Goal: Transaction & Acquisition: Purchase product/service

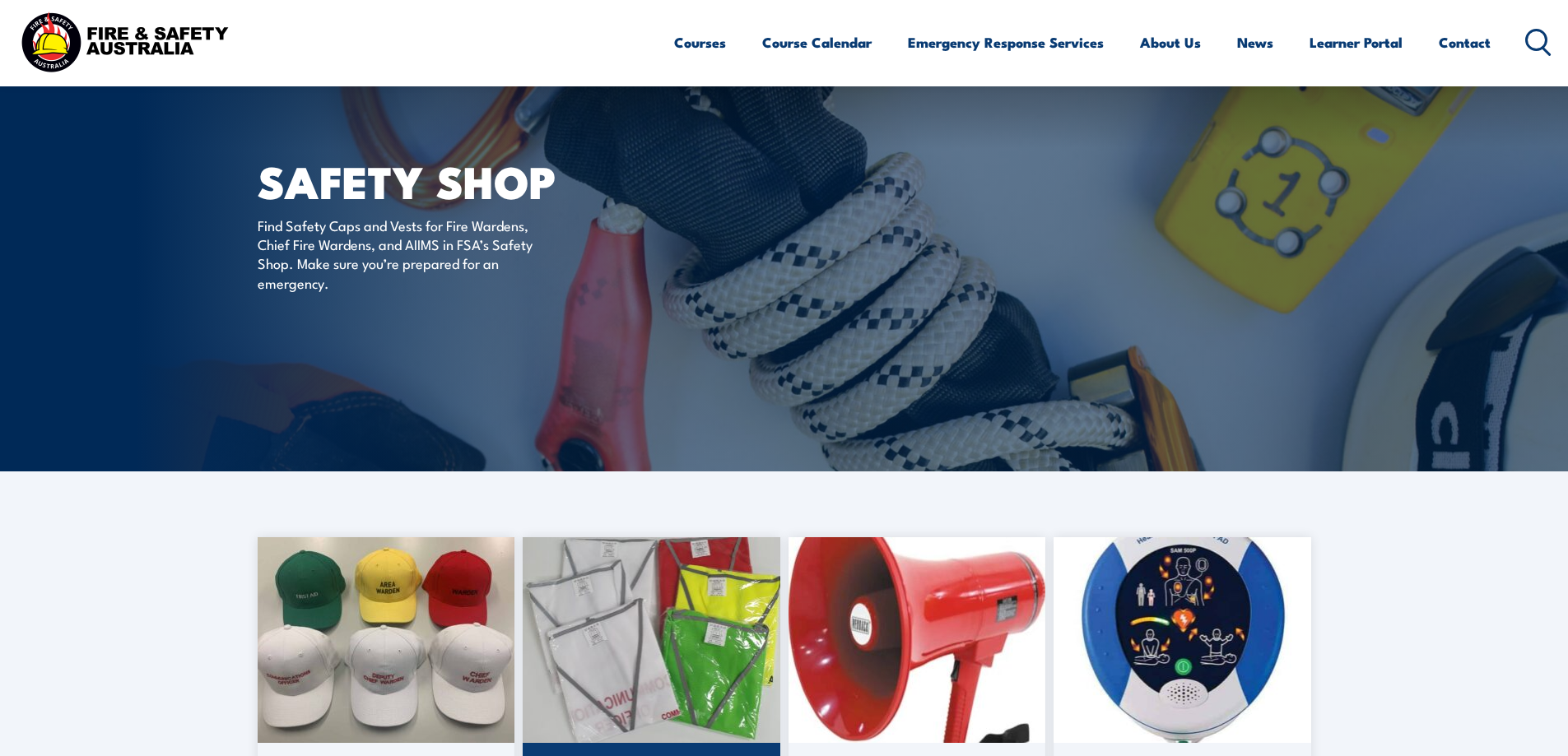
click at [686, 634] on img at bounding box center [651, 640] width 258 height 206
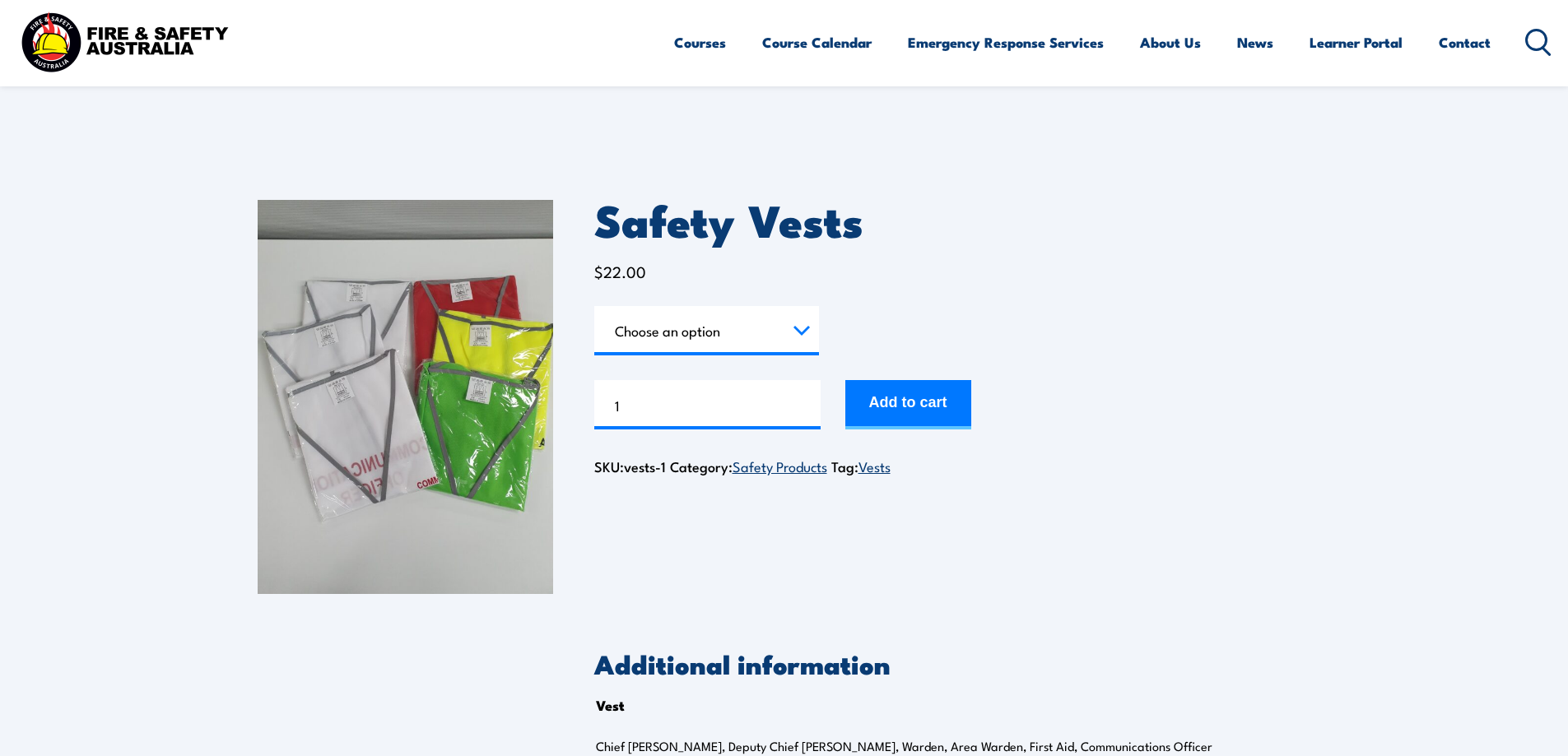
click at [737, 338] on select "Choose an option Chief Warden Deputy Chief Warden Warden Area Warden First Aid …" at bounding box center [707, 331] width 225 height 49
click at [595, 306] on select "Choose an option Chief Warden Deputy Chief Warden Warden Area Warden First Aid …" at bounding box center [707, 331] width 225 height 49
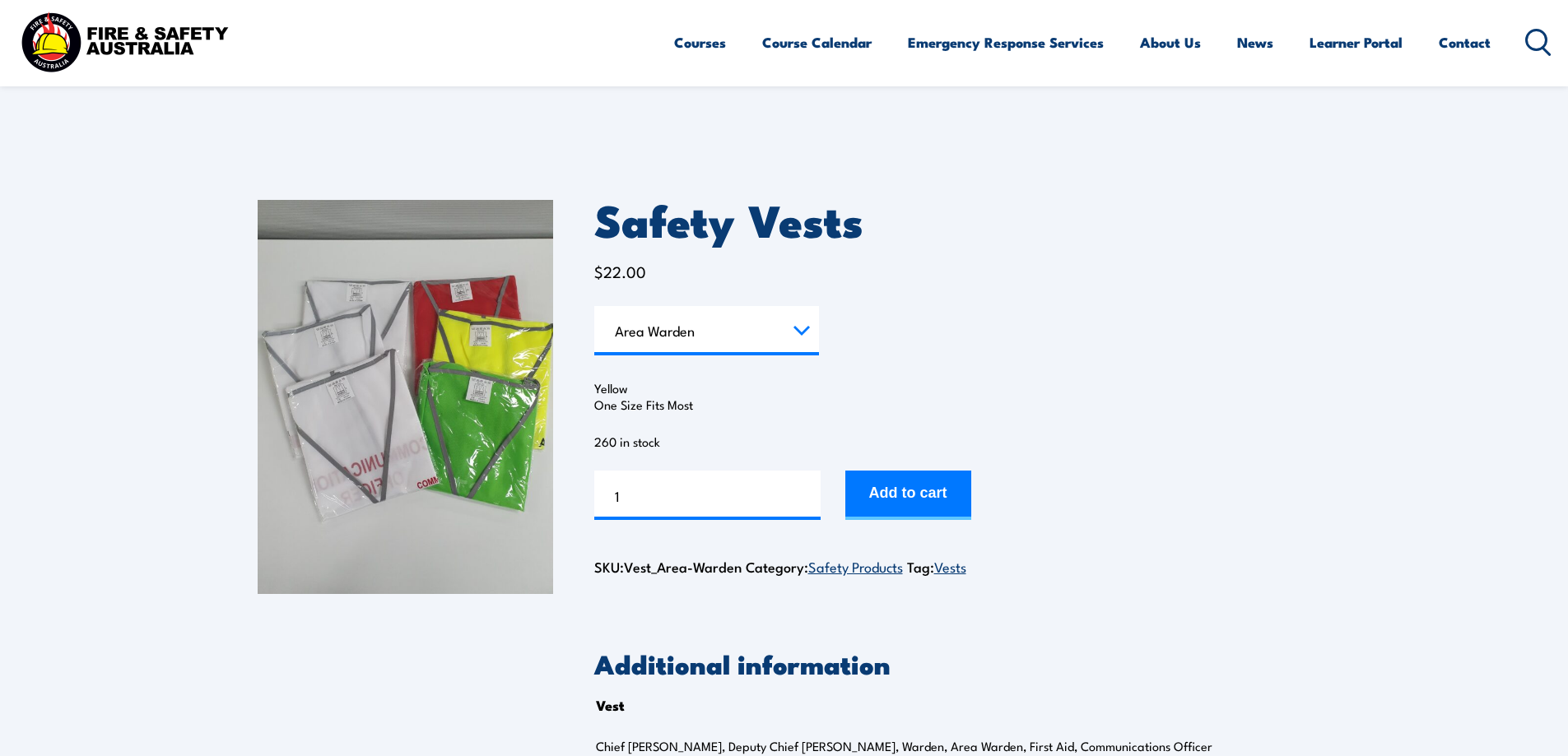
click at [681, 338] on select "Choose an option Chief Warden Deputy Chief Warden Warden Area Warden First Aid …" at bounding box center [707, 331] width 225 height 49
click at [595, 306] on select "Choose an option Chief Warden Deputy Chief Warden Warden Area Warden First Aid …" at bounding box center [707, 331] width 225 height 49
click at [1054, 369] on form "Vest Choose an option Chief Warden Deputy Chief Warden Warden Area Warden First…" at bounding box center [953, 413] width 717 height 214
click at [752, 346] on select "Choose an option Chief Warden Deputy Chief Warden Warden Area Warden First Aid …" at bounding box center [707, 331] width 225 height 49
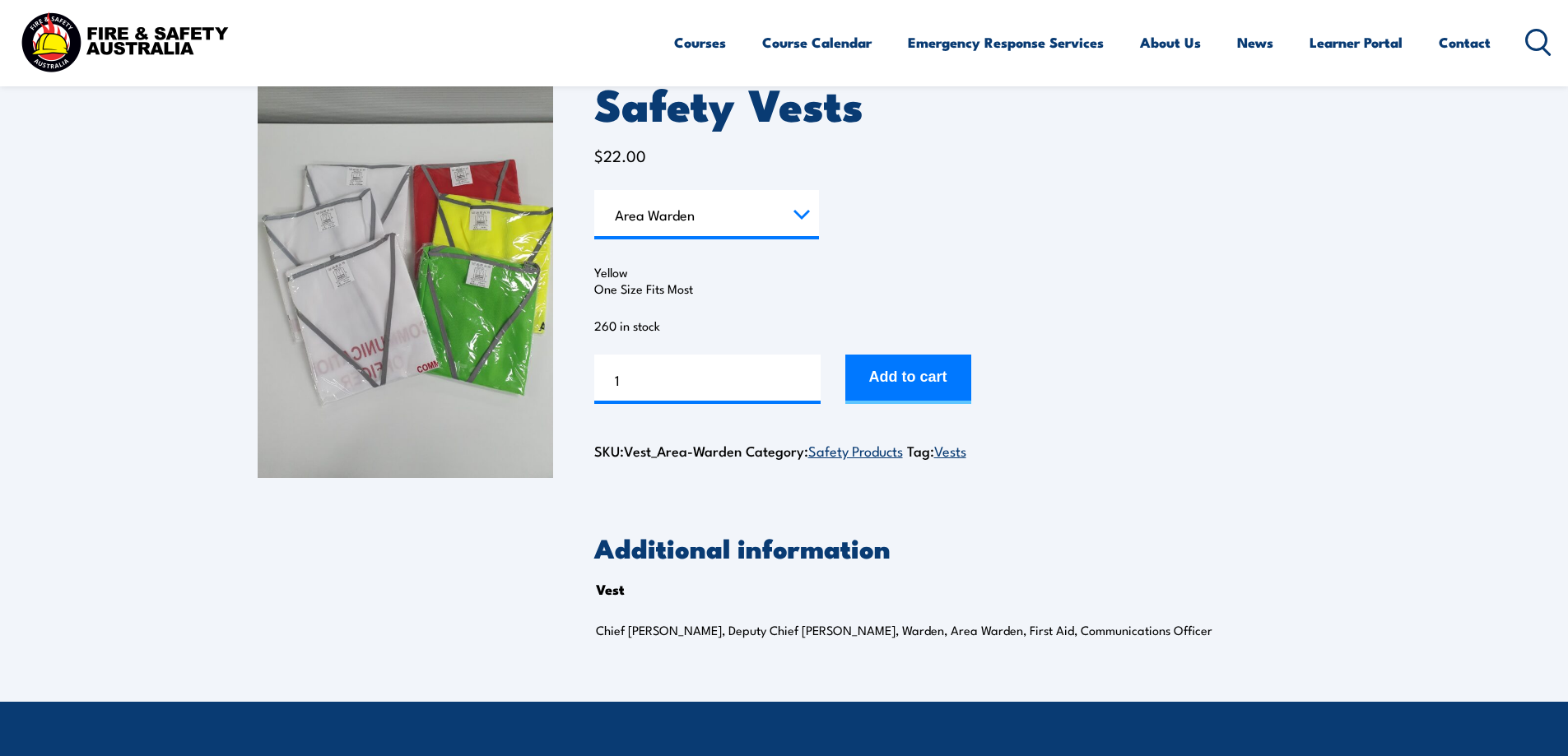
scroll to position [82, 0]
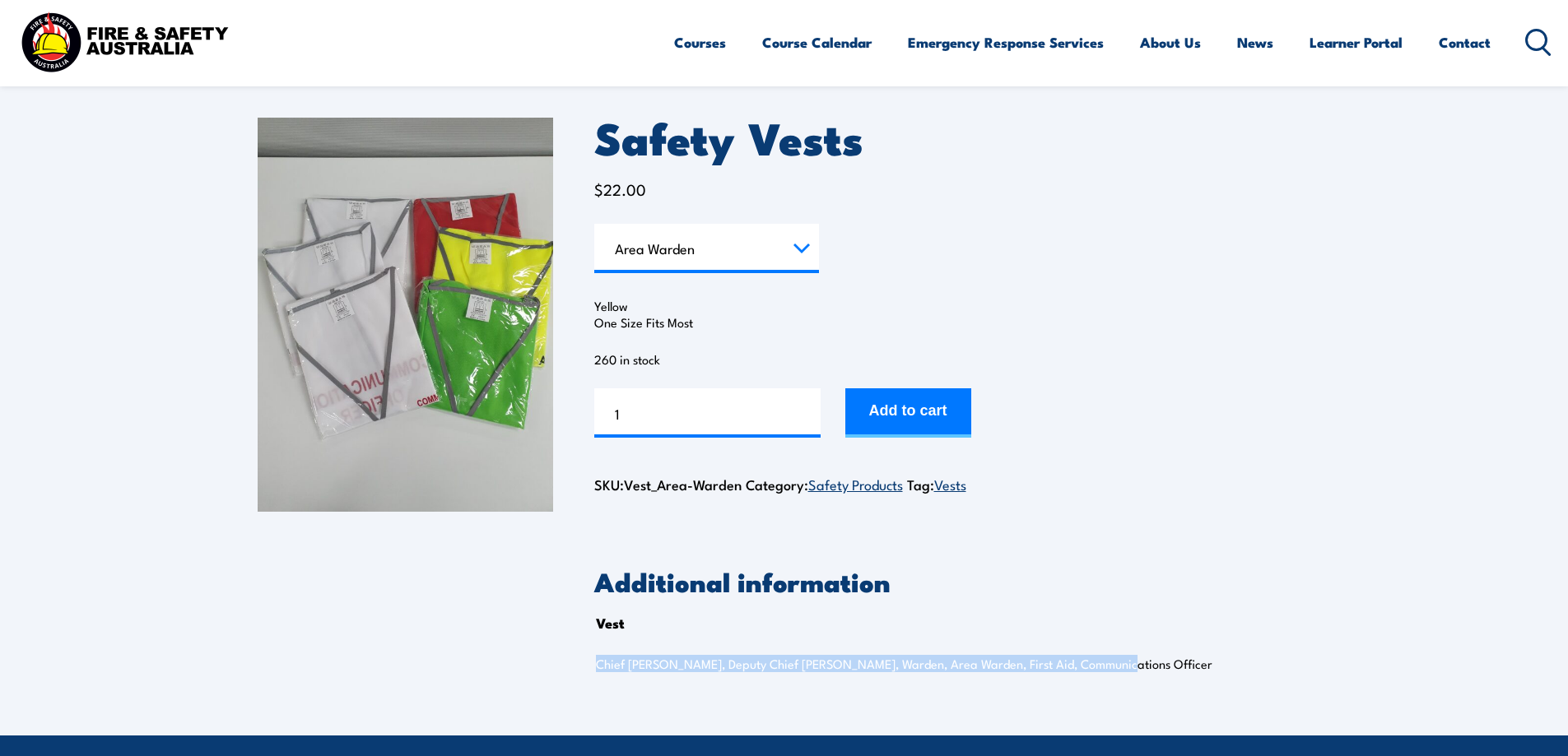
drag, startPoint x: 1087, startPoint y: 664, endPoint x: 598, endPoint y: 668, distance: 489.0
click at [598, 668] on p "Chief Warden, Deputy Chief Warden, Warden, Area Warden, First Aid, Communicatio…" at bounding box center [927, 663] width 662 height 16
copy p "Chief Warden, Deputy Chief Warden, Warden, Area Warden, First Aid, Communicatio…"
click at [746, 258] on select "Choose an option Chief Warden Deputy Chief Warden Warden Area Warden First Aid …" at bounding box center [707, 248] width 225 height 49
click at [595, 224] on select "Choose an option Chief Warden Deputy Chief Warden Warden Area Warden First Aid …" at bounding box center [707, 248] width 225 height 49
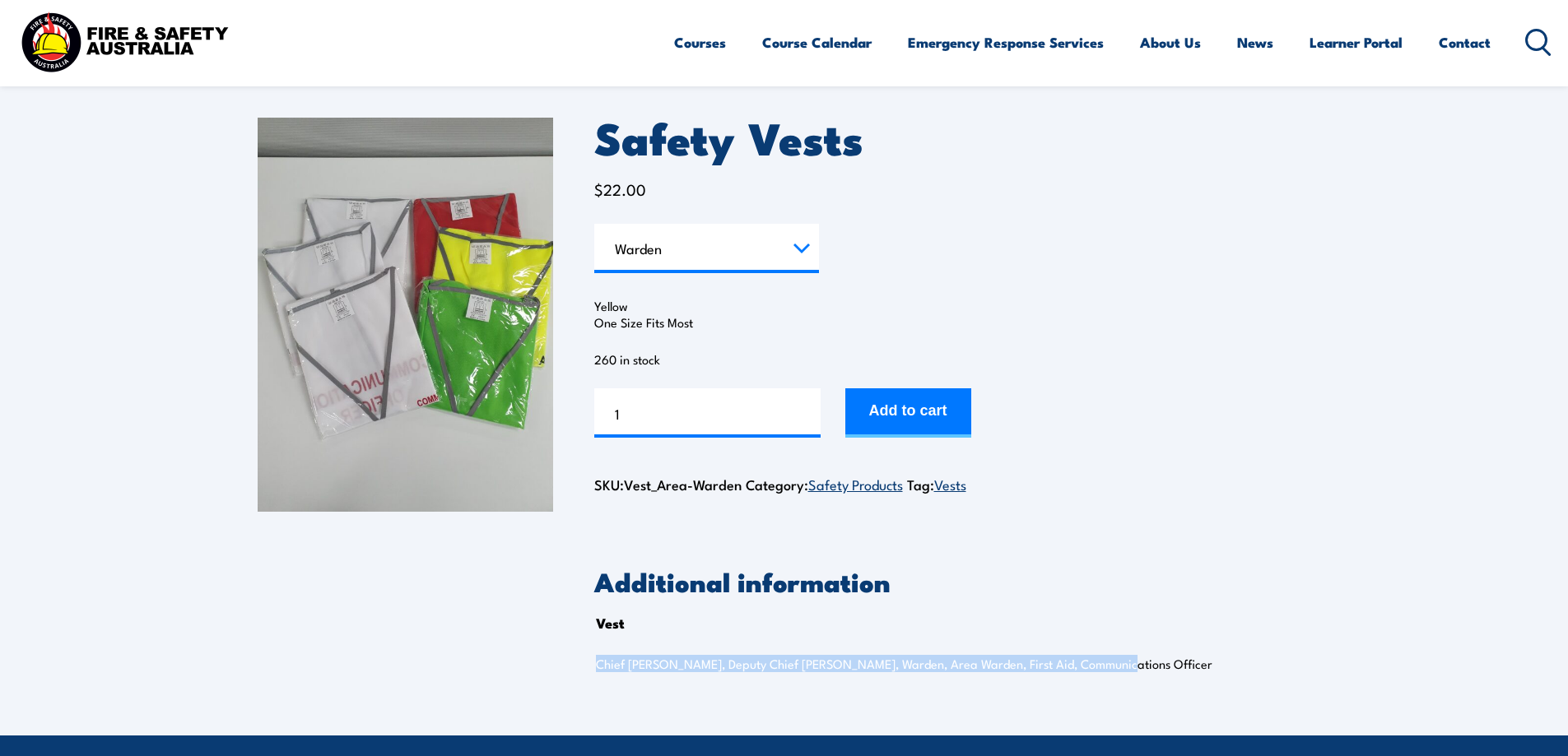
select select "Warden"
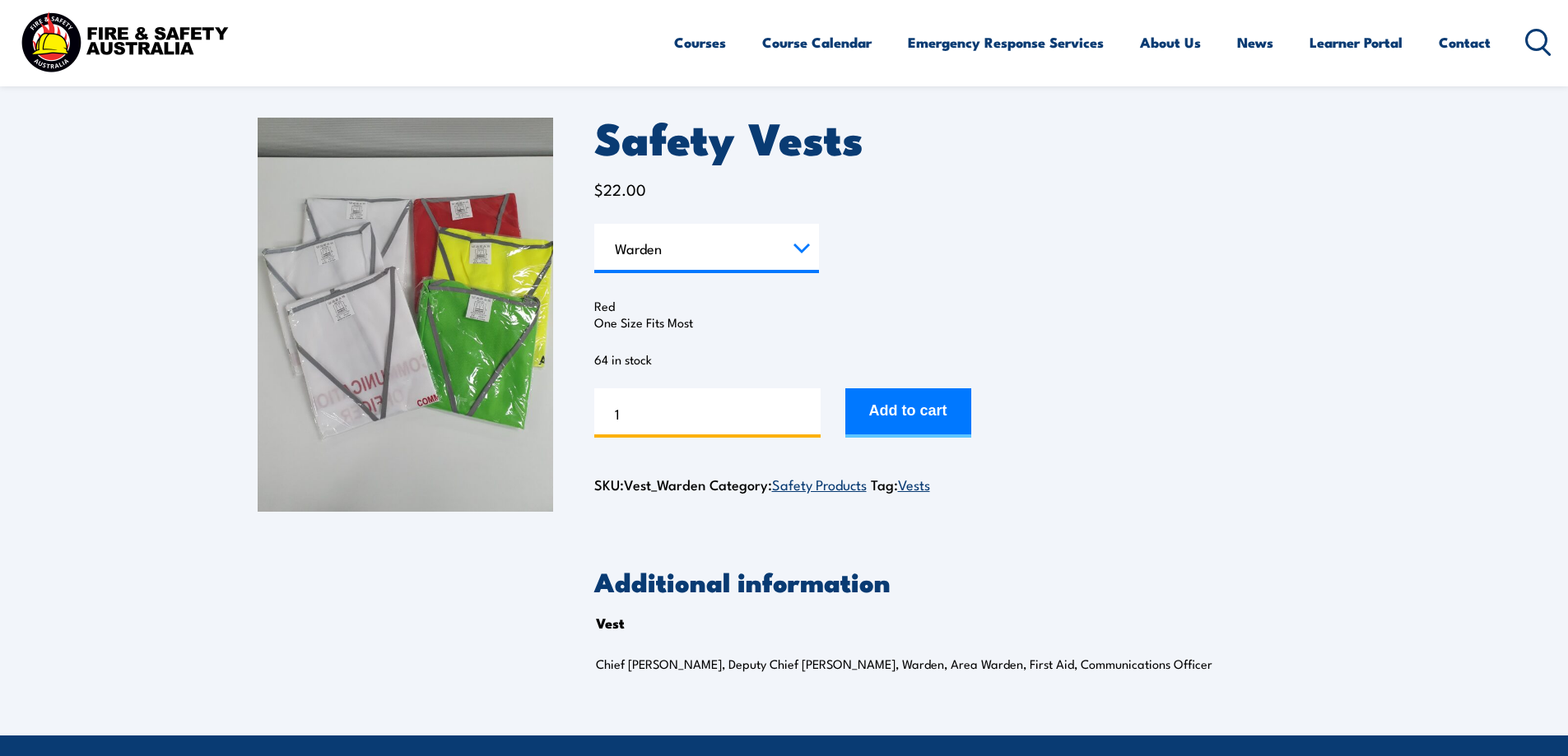
click at [756, 417] on input "1" at bounding box center [708, 413] width 226 height 49
click at [809, 410] on input "2" at bounding box center [708, 413] width 226 height 49
click at [809, 410] on input "3" at bounding box center [708, 413] width 226 height 49
click at [806, 407] on input "4" at bounding box center [708, 413] width 226 height 49
click at [806, 407] on input "5" at bounding box center [708, 413] width 226 height 49
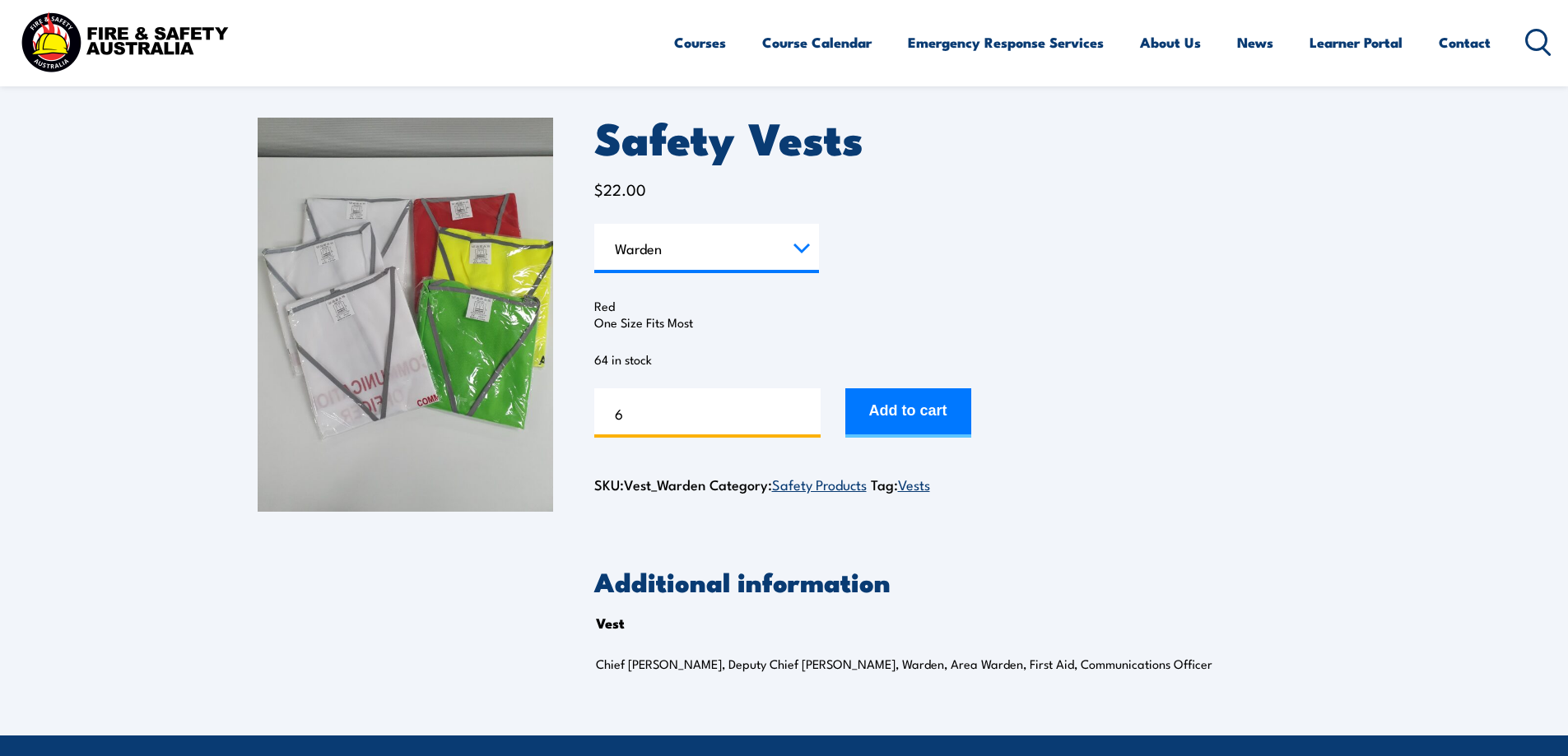
type input "6"
click at [806, 407] on input "6" at bounding box center [708, 413] width 226 height 49
click at [915, 414] on button "Add to cart" at bounding box center [909, 413] width 126 height 49
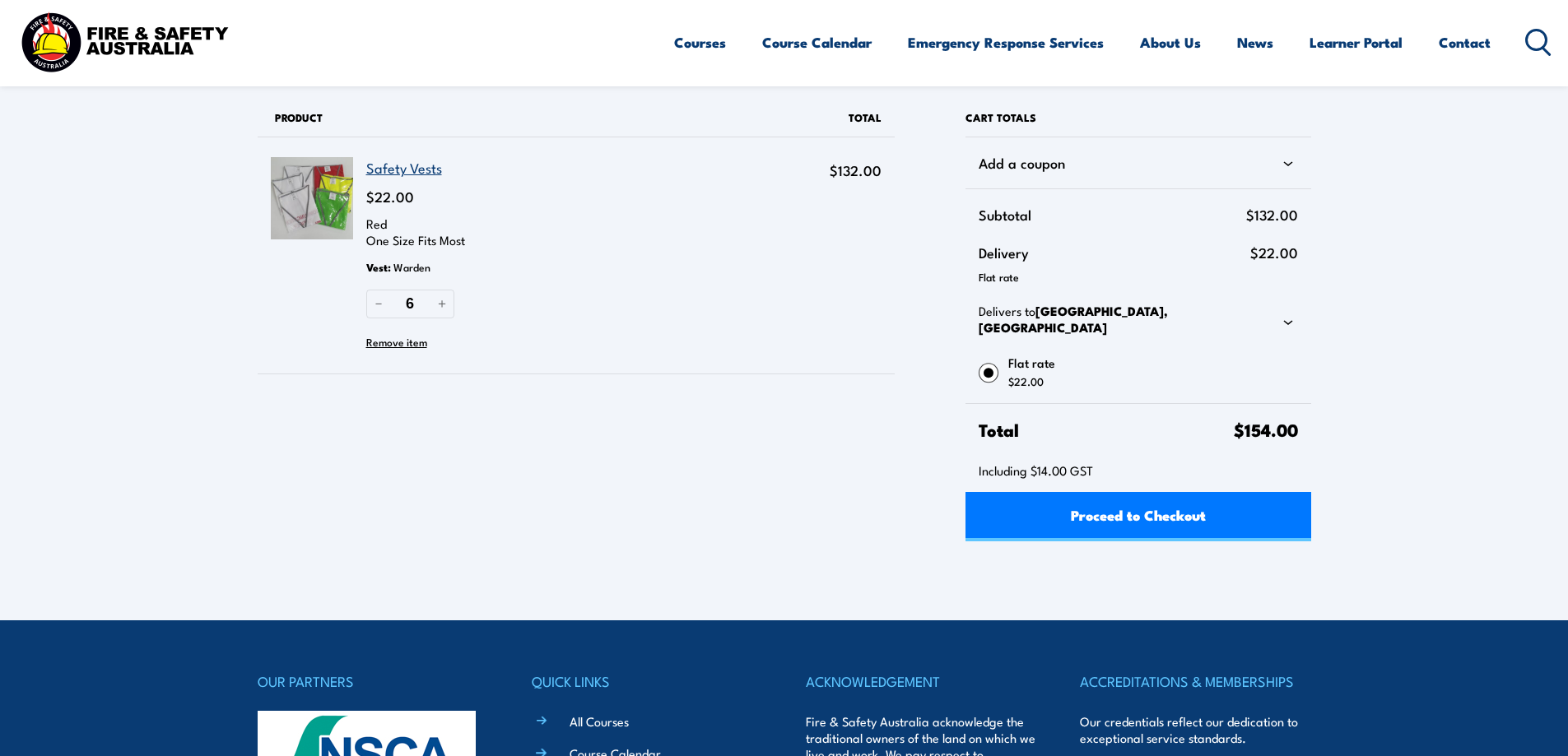
click at [373, 166] on link "Safety Vests" at bounding box center [404, 168] width 76 height 20
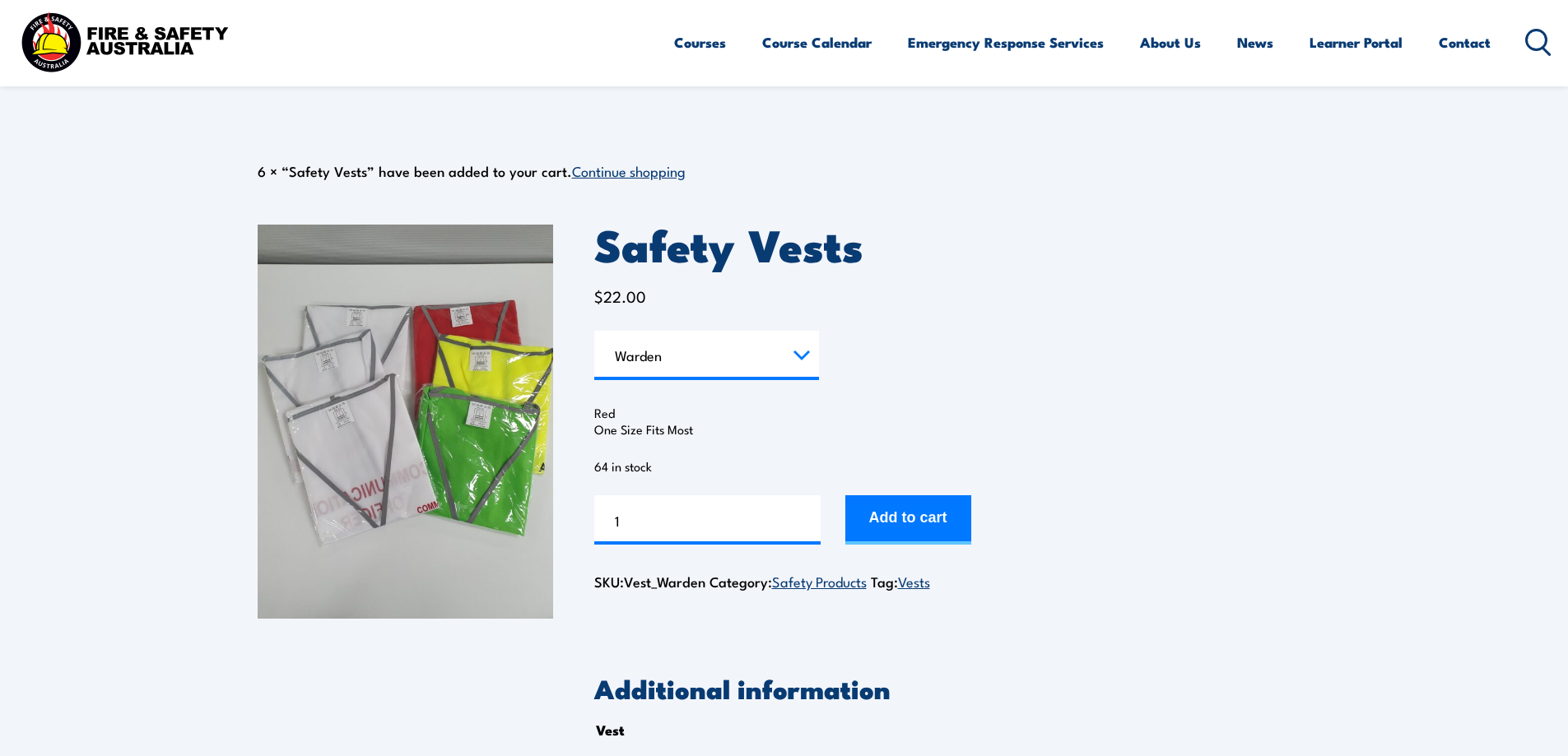
click at [790, 378] on td "Choose an option Chief Warden Deputy Chief Warden Warden Area Warden First Aid …" at bounding box center [707, 355] width 225 height 49
click at [790, 370] on select "Choose an option Chief Warden Deputy Chief Warden Warden Area Warden First Aid …" at bounding box center [707, 355] width 225 height 49
click at [595, 331] on select "Choose an option Chief Warden Deputy Chief Warden Warden Area Warden First Aid …" at bounding box center [707, 355] width 225 height 49
select select "Area Warden"
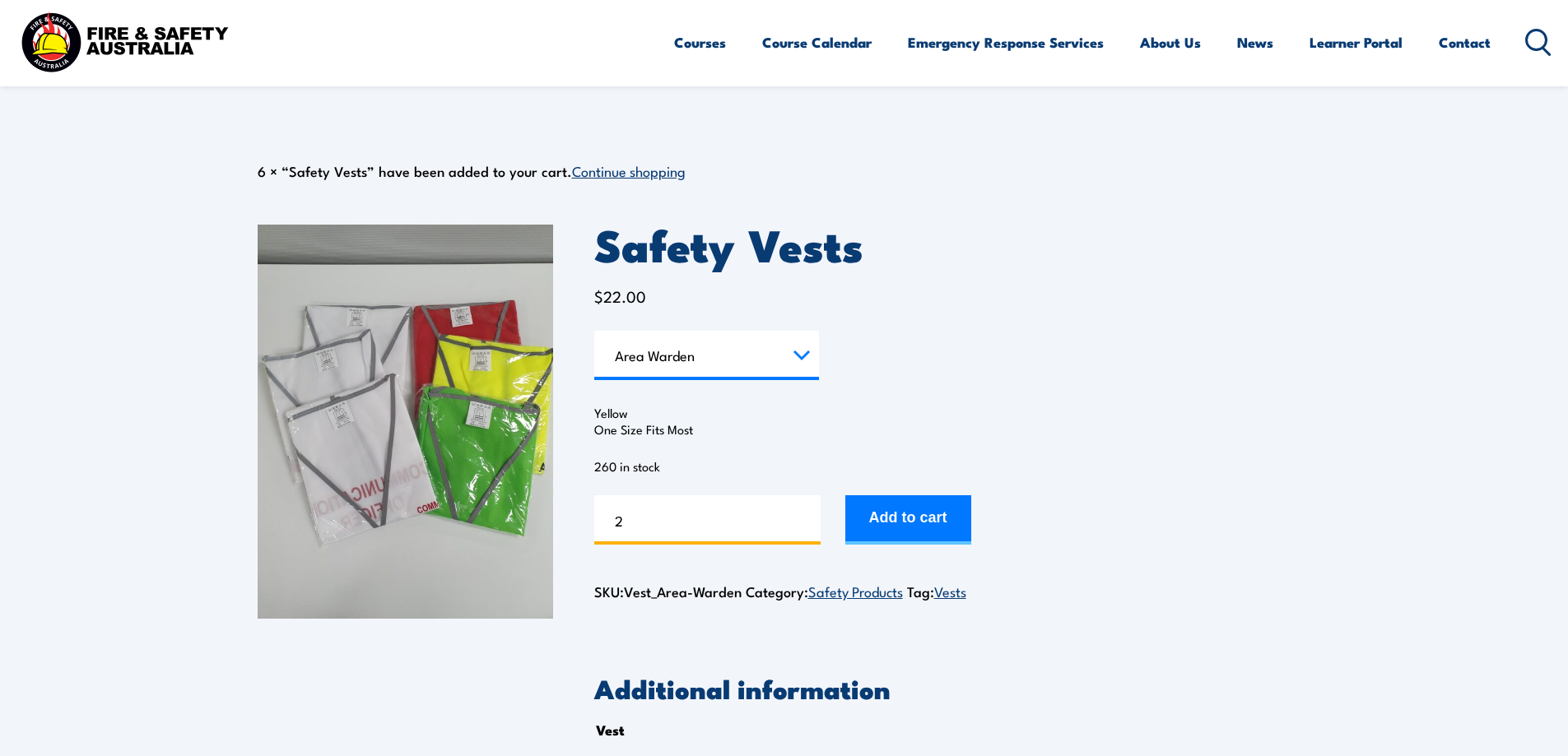
click at [807, 515] on input "2" at bounding box center [708, 520] width 226 height 49
click at [807, 515] on input "3" at bounding box center [708, 520] width 226 height 49
type input "2"
click at [809, 526] on input "2" at bounding box center [708, 520] width 226 height 49
click at [879, 520] on button "Add to cart" at bounding box center [909, 520] width 126 height 49
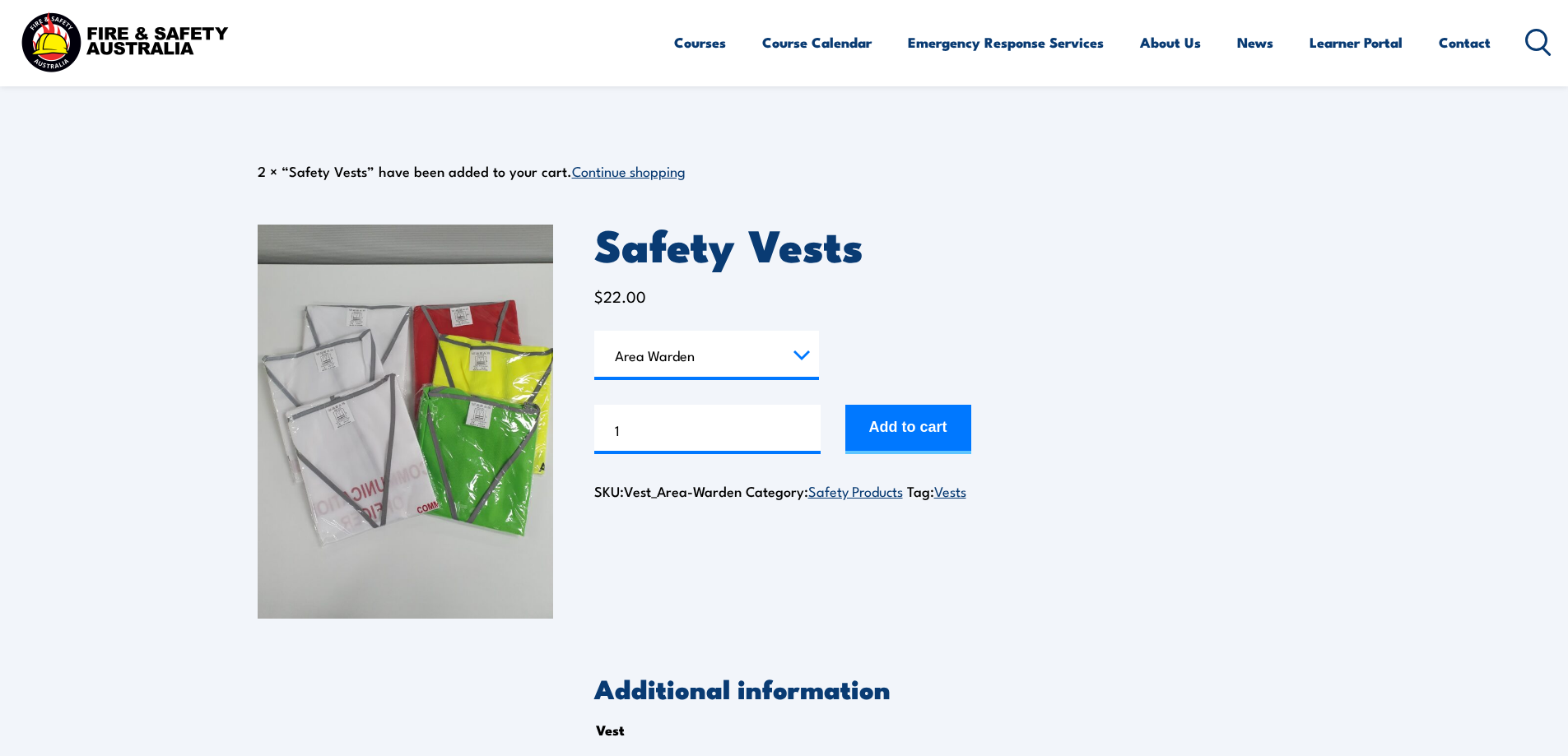
select select "Area Warden"
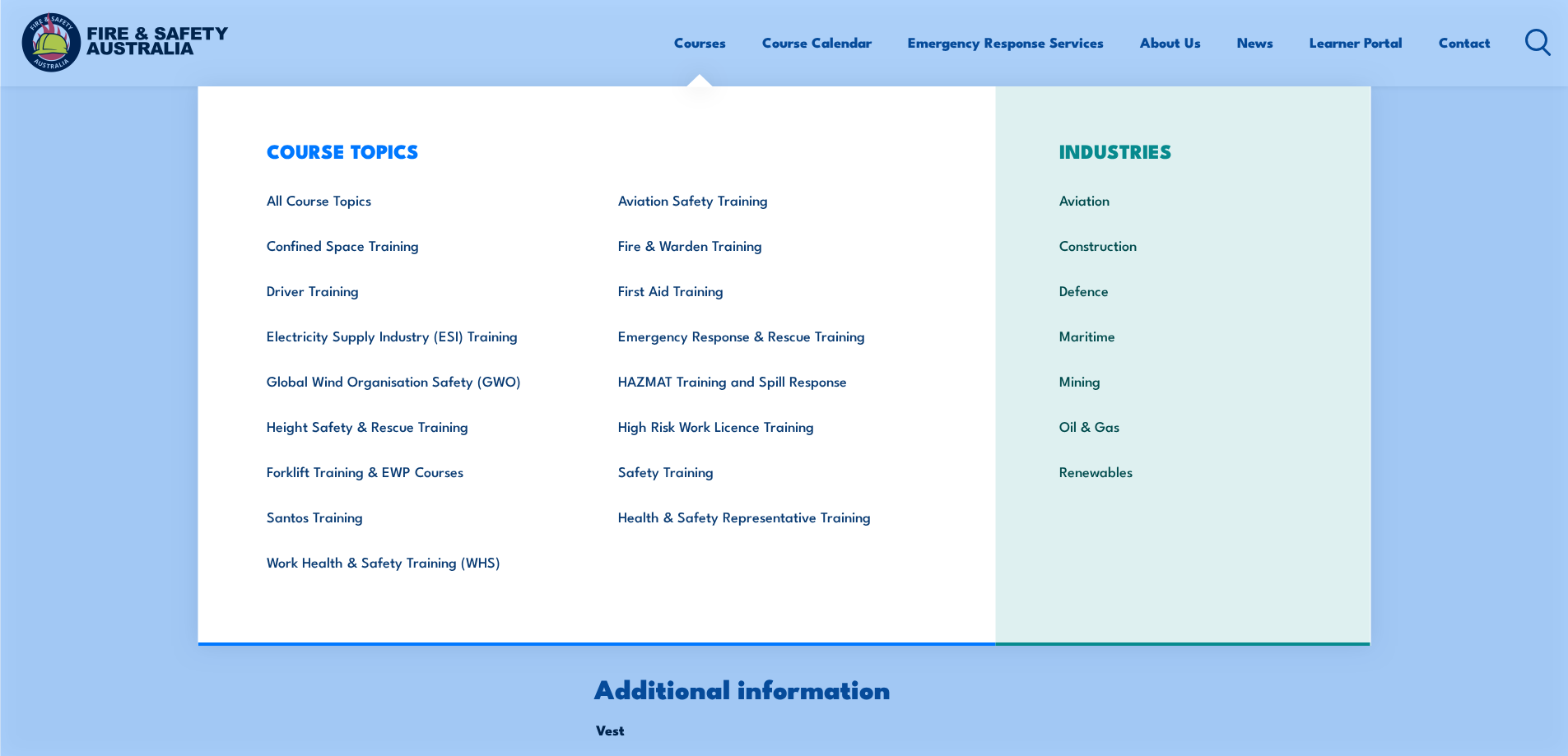
click at [373, 71] on div "Courses Course Calendar Emergency Response Services Services Overview Emergency…" at bounding box center [784, 42] width 1535 height 71
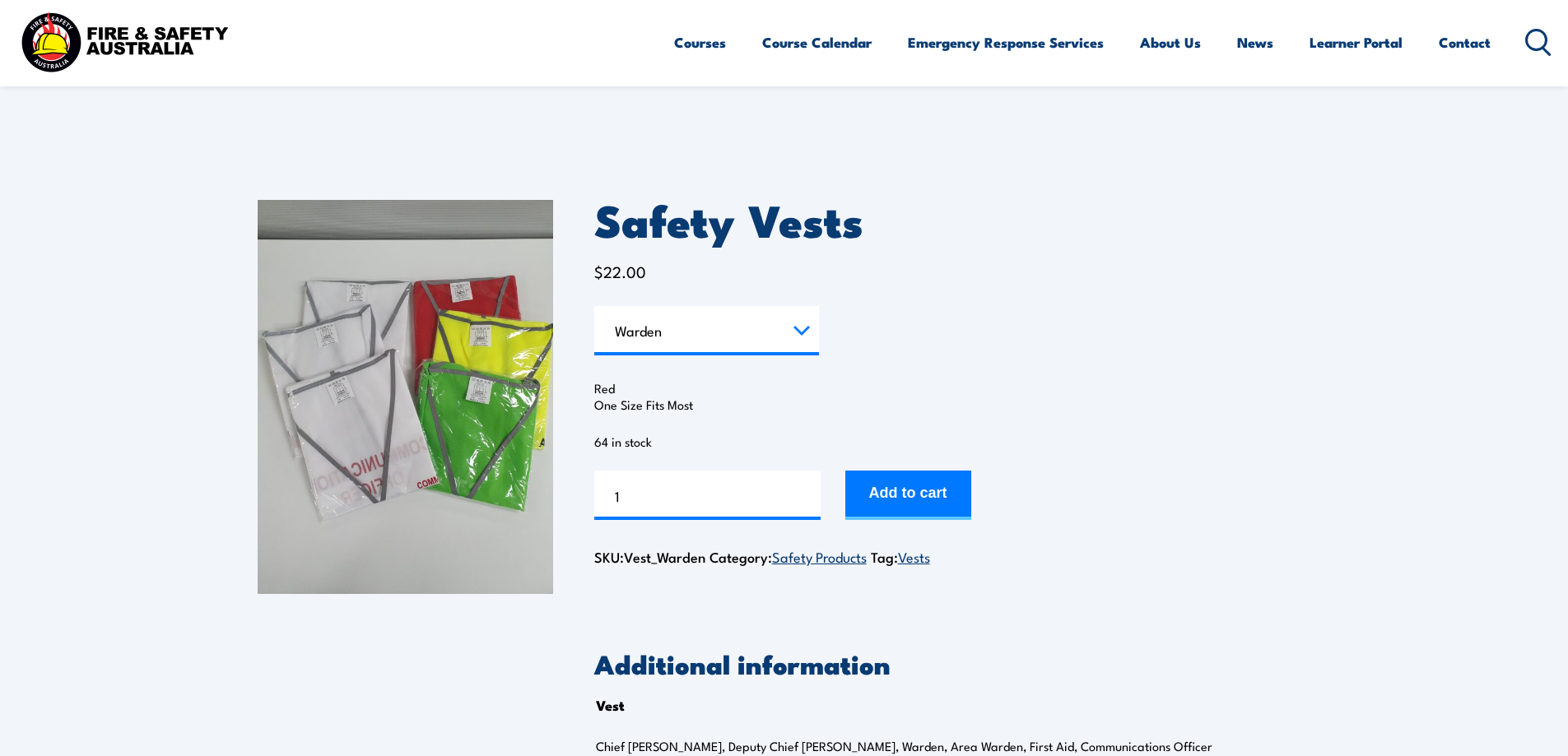
select select "Warden"
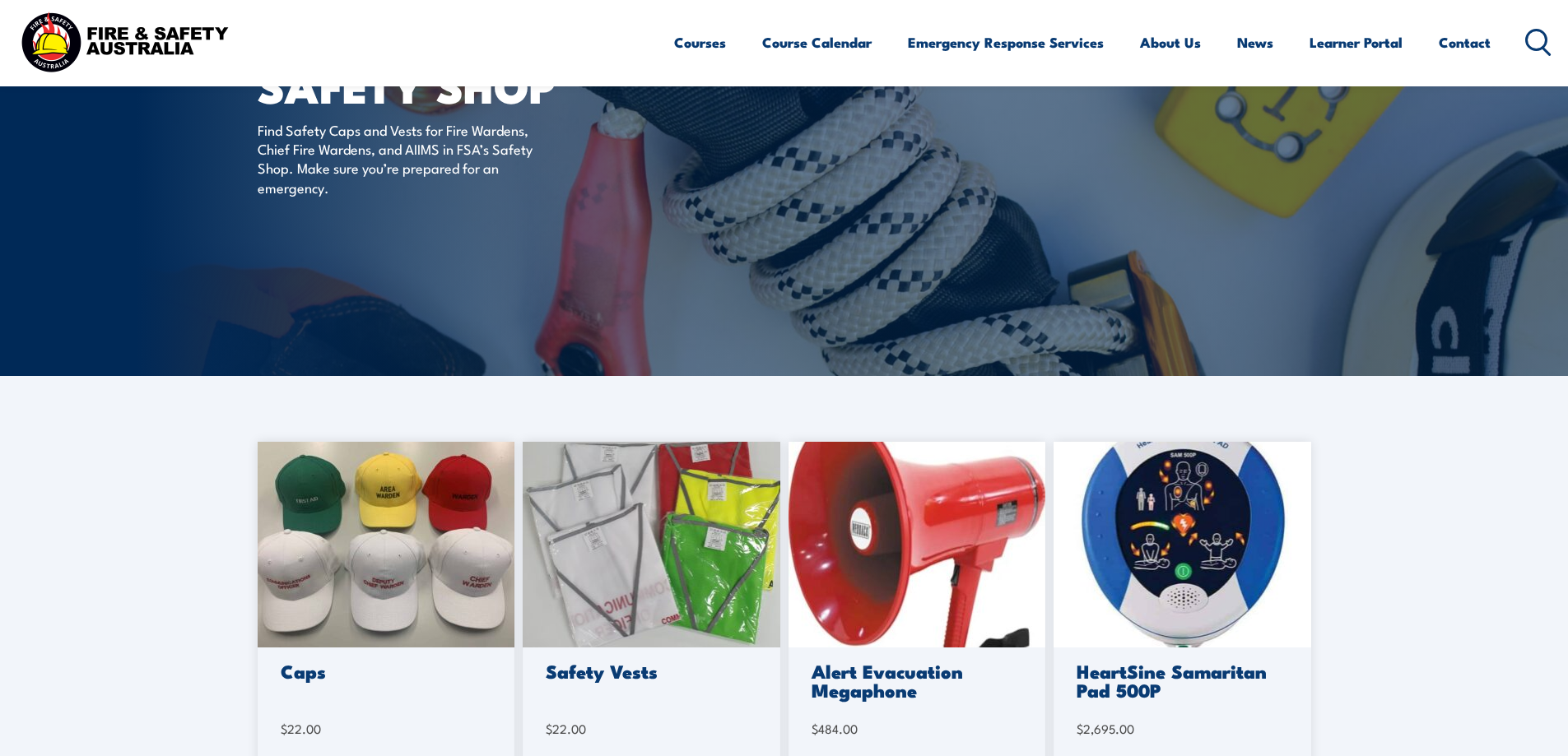
scroll to position [247, 0]
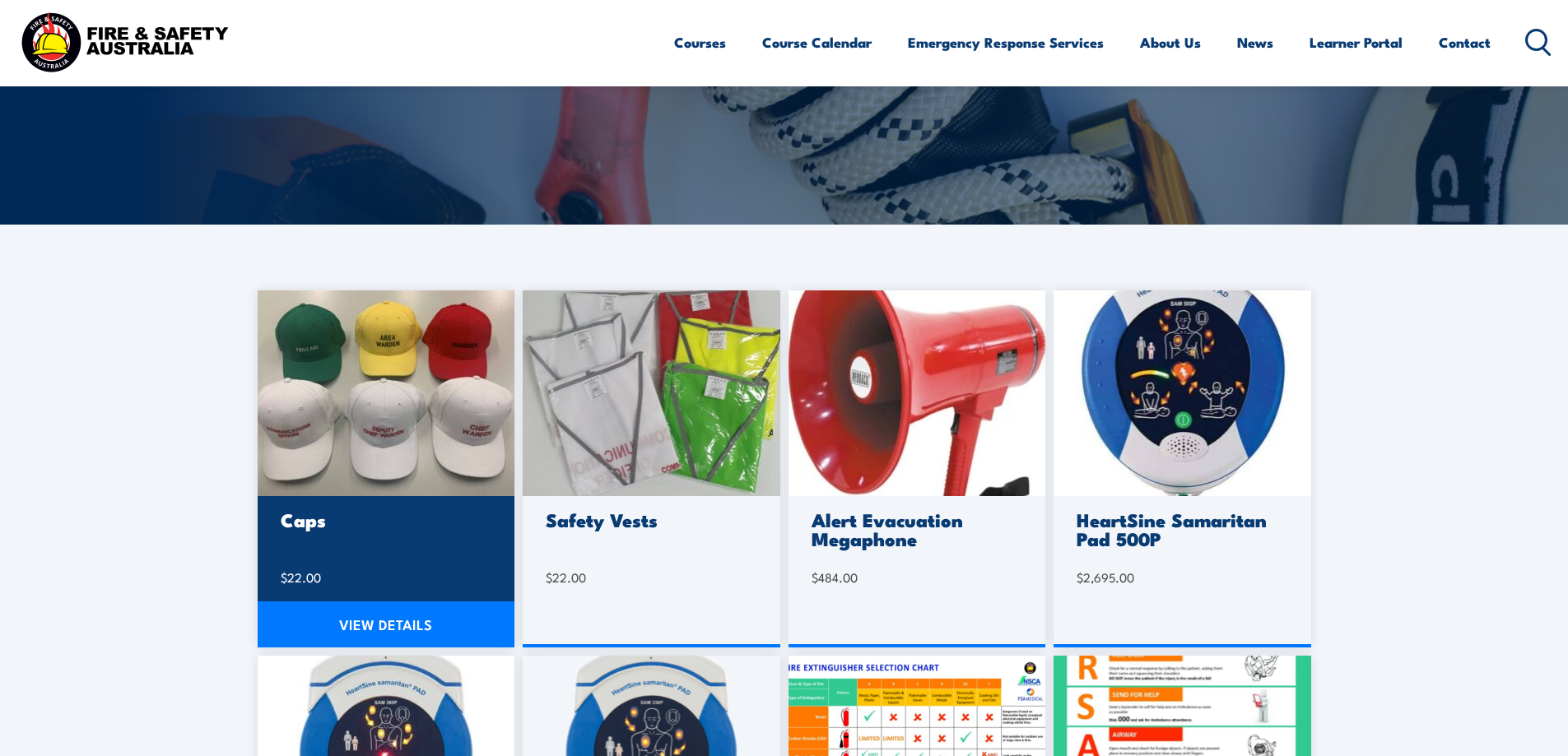
click at [339, 451] on img at bounding box center [386, 394] width 258 height 206
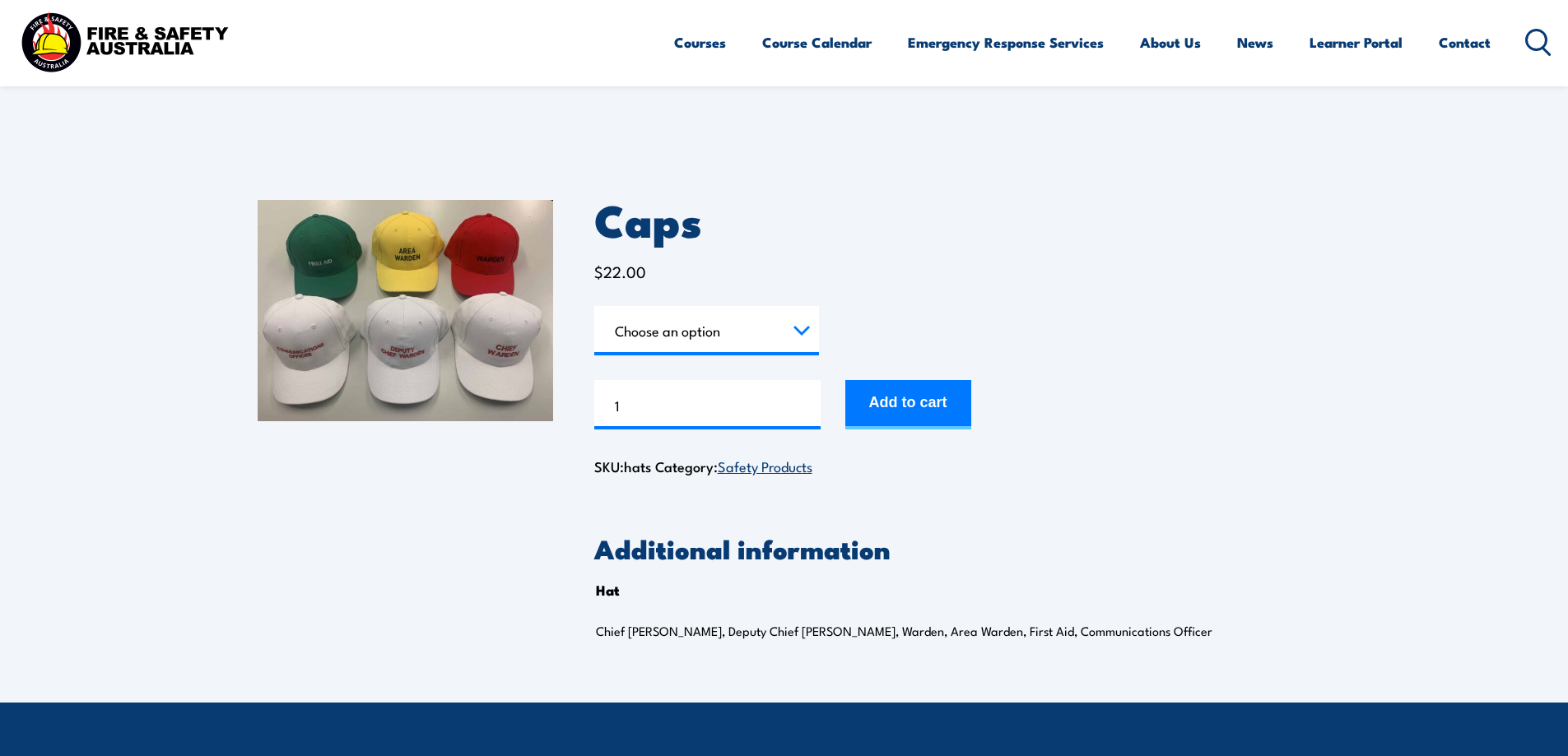
click at [747, 338] on select "Choose an option Chief Warden Deputy Chief Warden Warden Area Warden First Aid …" at bounding box center [707, 331] width 225 height 49
click at [595, 306] on select "Choose an option Chief Warden Deputy Chief Warden Warden Area Warden First Aid …" at bounding box center [707, 331] width 225 height 49
select select "Warden"
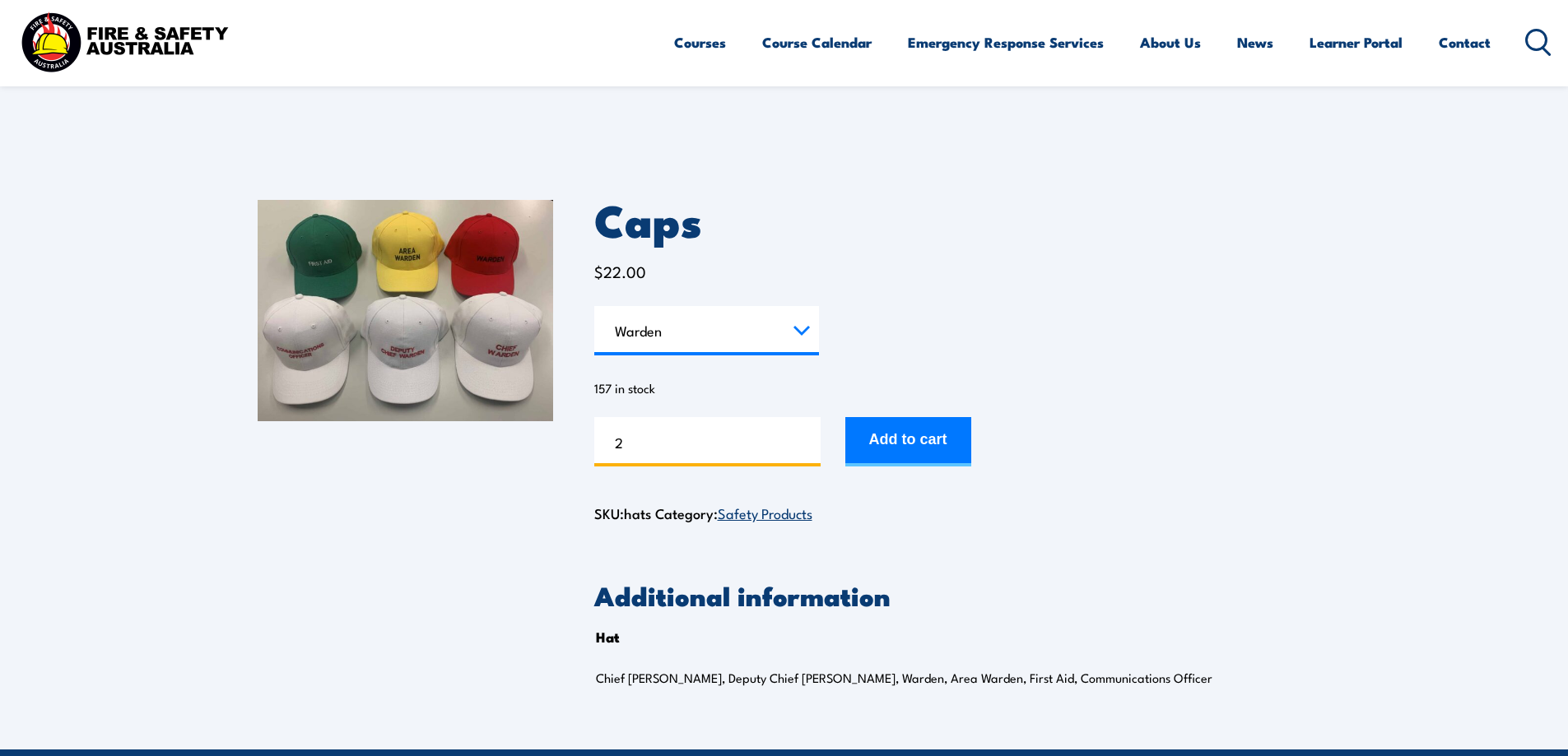
click at [803, 439] on input "2" at bounding box center [708, 442] width 226 height 49
click at [805, 439] on input "3" at bounding box center [708, 442] width 226 height 49
click at [805, 439] on input "4" at bounding box center [708, 442] width 226 height 49
click at [805, 439] on input "5" at bounding box center [708, 442] width 226 height 49
type input "6"
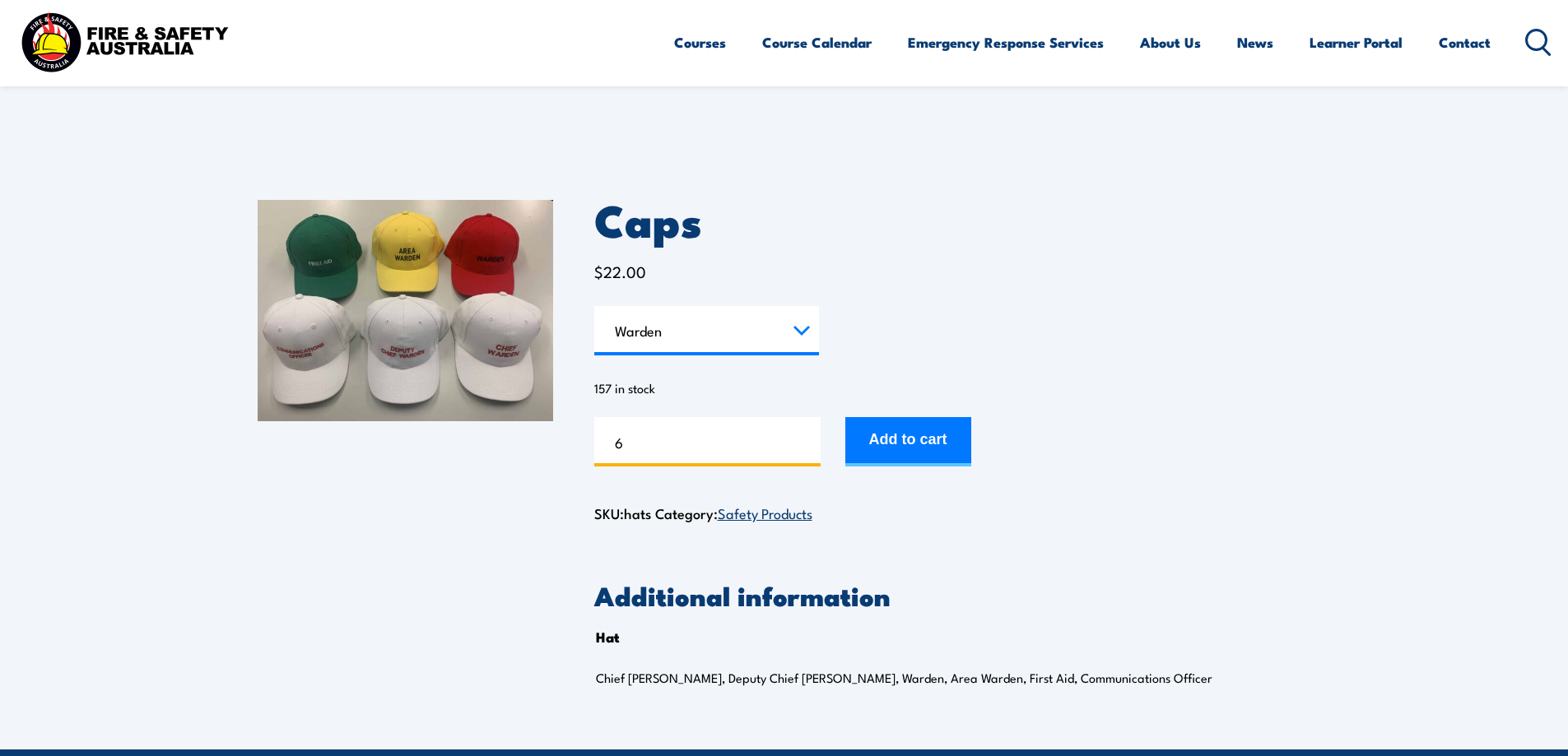
click at [805, 439] on input "6" at bounding box center [708, 442] width 226 height 49
click at [889, 442] on button "Add to cart" at bounding box center [909, 442] width 126 height 49
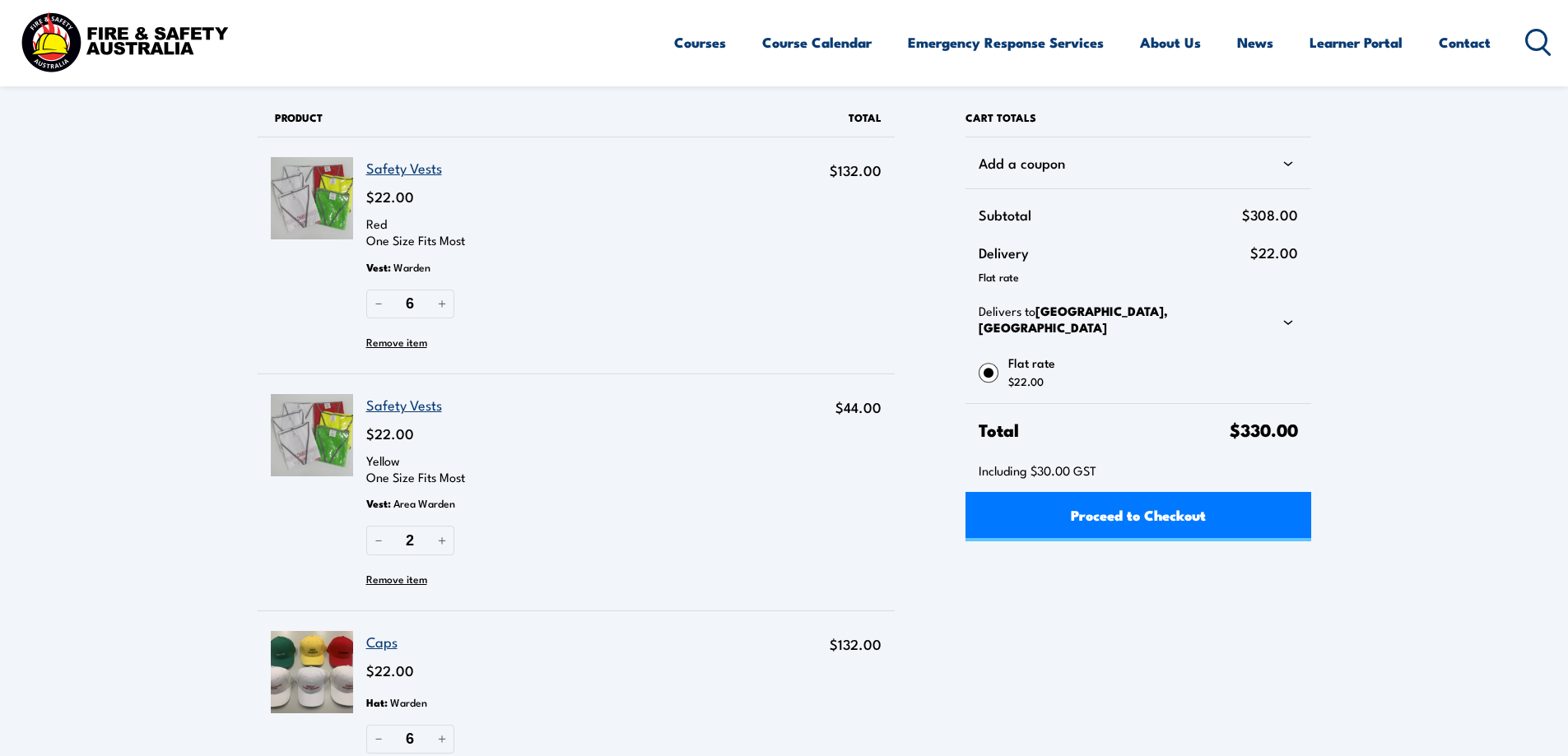
click at [375, 645] on link "Caps" at bounding box center [382, 641] width 31 height 20
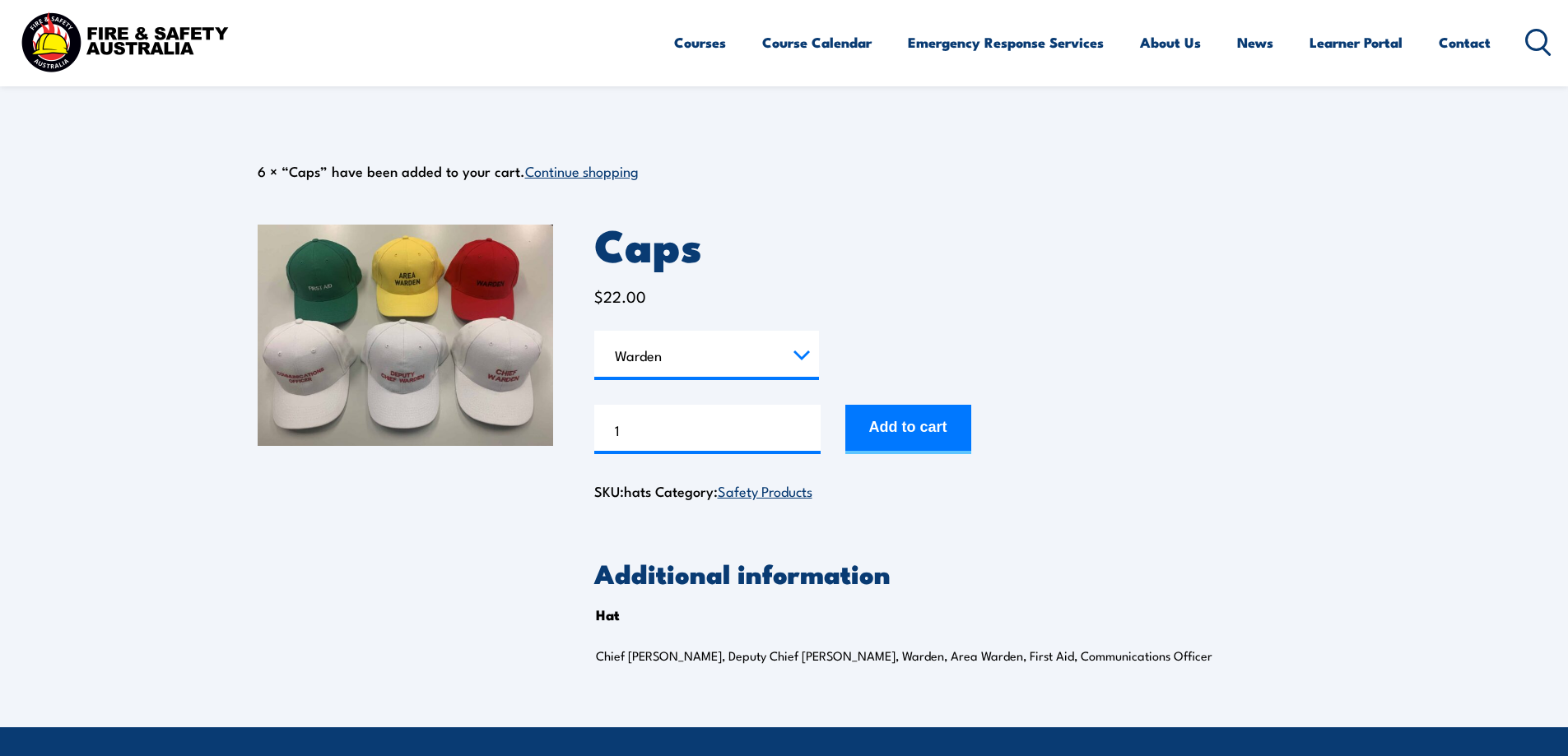
click at [794, 378] on td "Choose an option Chief Warden Deputy Chief Warden Warden Area Warden First Aid …" at bounding box center [707, 355] width 225 height 49
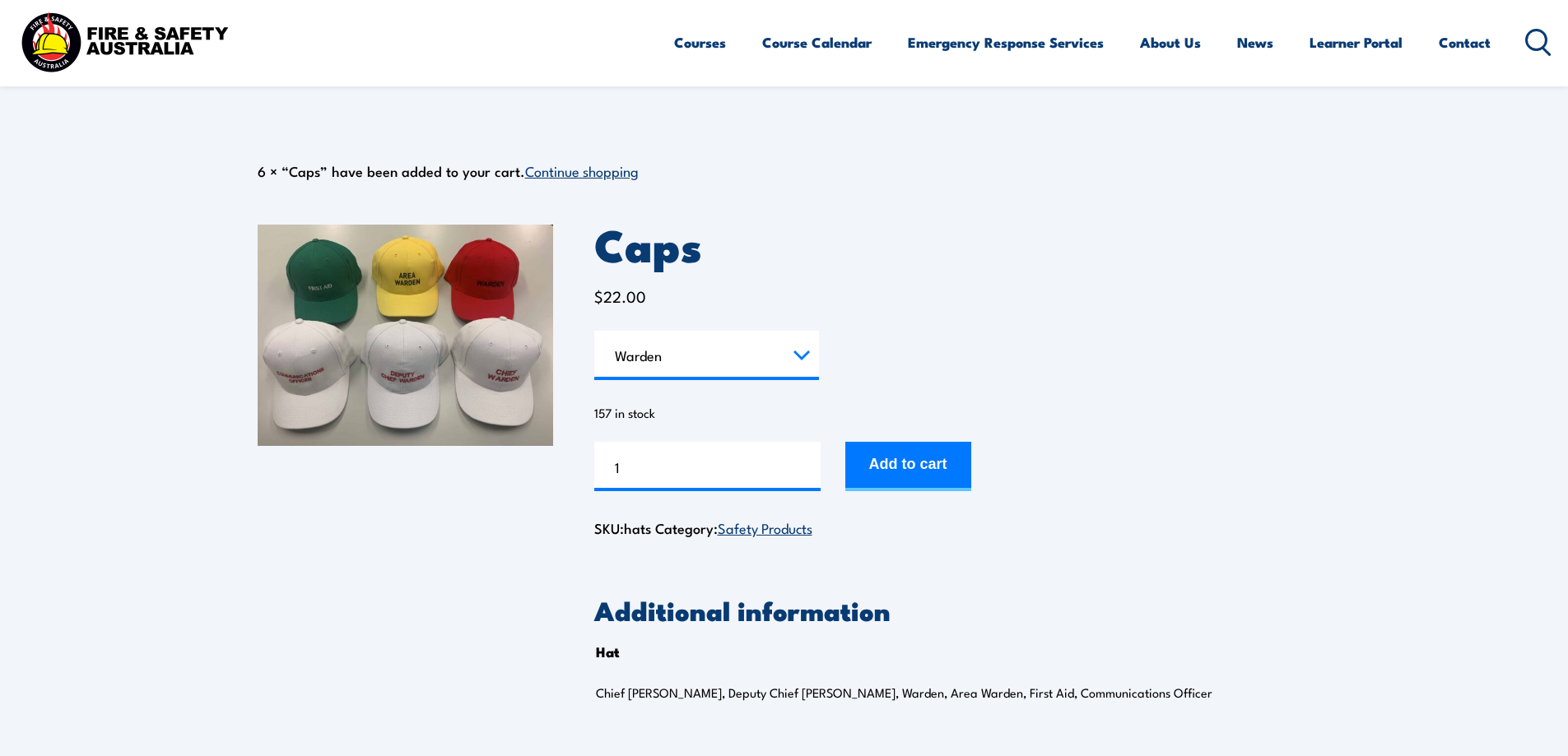
click at [787, 370] on select "Choose an option Chief Warden Deputy Chief Warden Warden Area Warden First Aid …" at bounding box center [707, 355] width 225 height 49
click at [595, 331] on select "Choose an option Chief Warden Deputy Chief Warden Warden Area Warden First Aid …" at bounding box center [707, 355] width 225 height 49
select select "Area Warden"
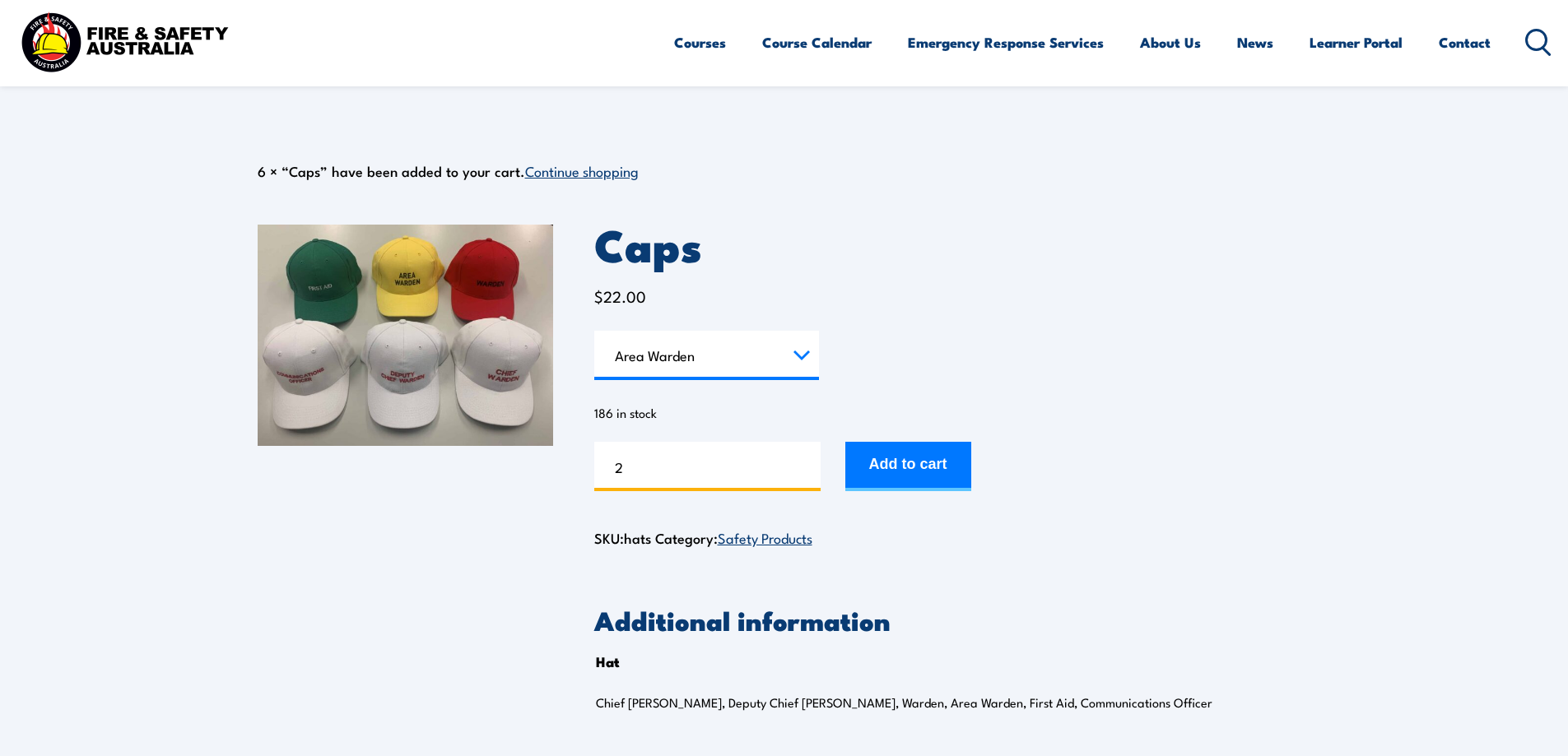
click at [810, 465] on input "2" at bounding box center [708, 467] width 226 height 49
type input "3"
click at [803, 460] on input "3" at bounding box center [708, 467] width 226 height 49
click at [897, 459] on button "Add to cart" at bounding box center [909, 467] width 126 height 49
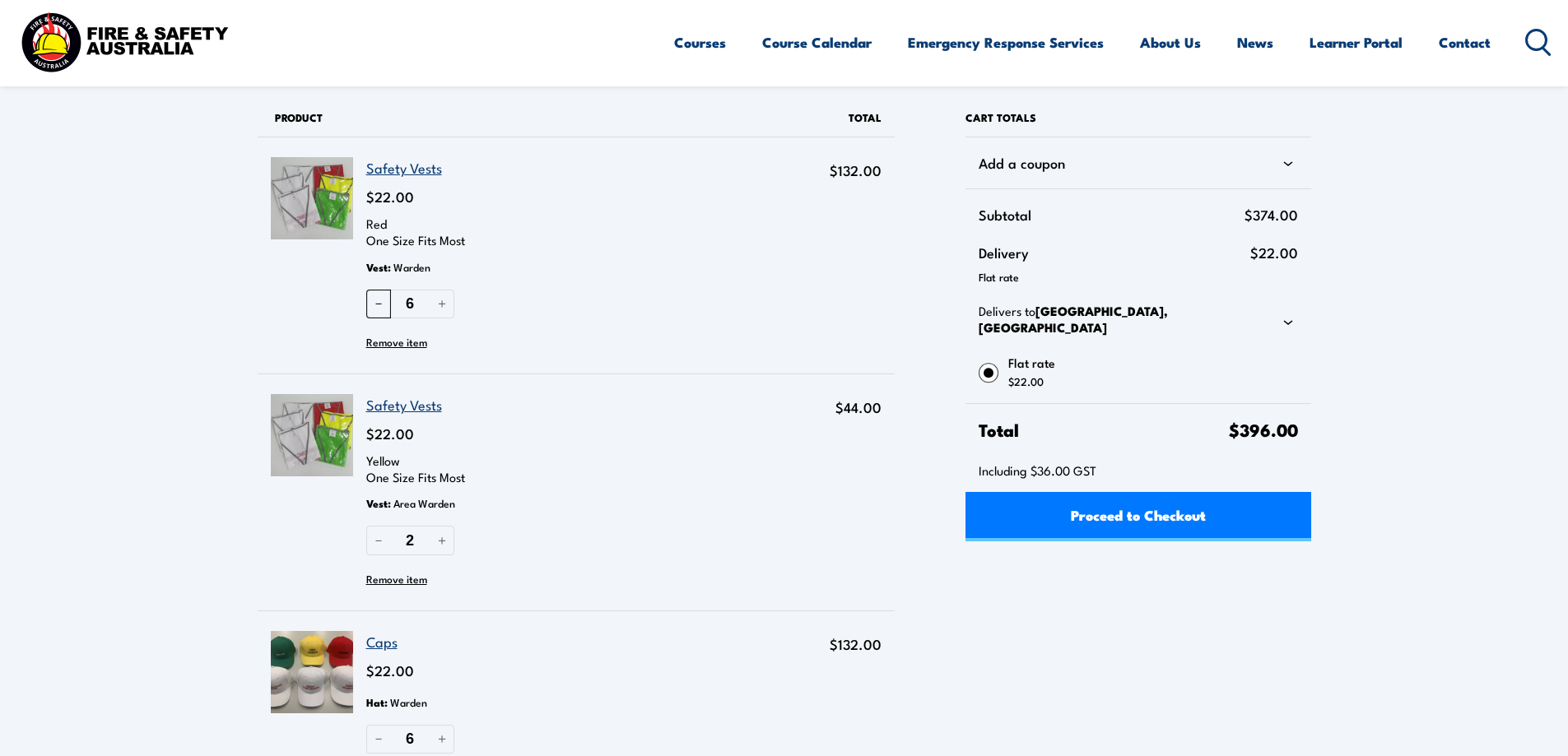
click at [383, 308] on button "－" at bounding box center [379, 304] width 25 height 29
type input "5"
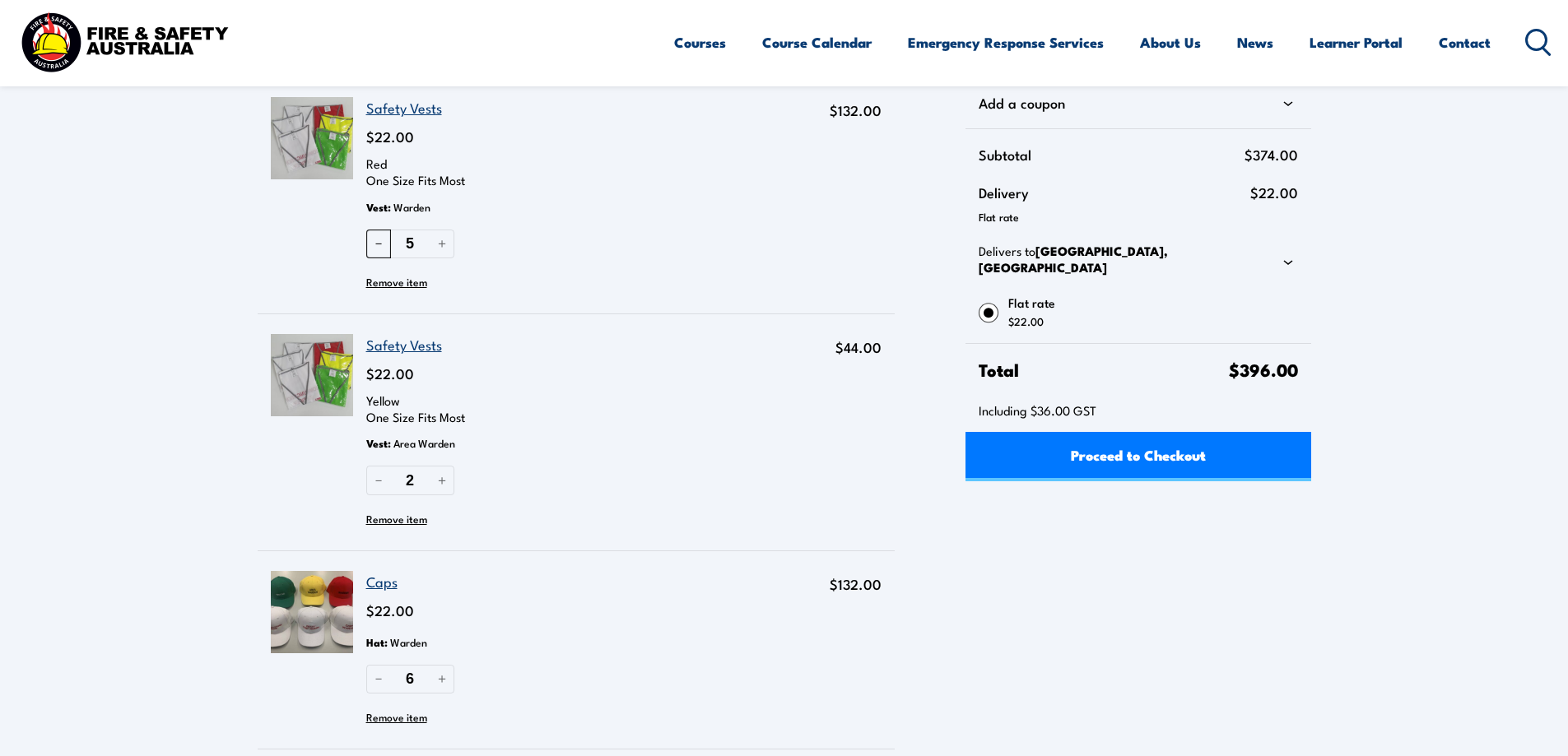
scroll to position [82, 0]
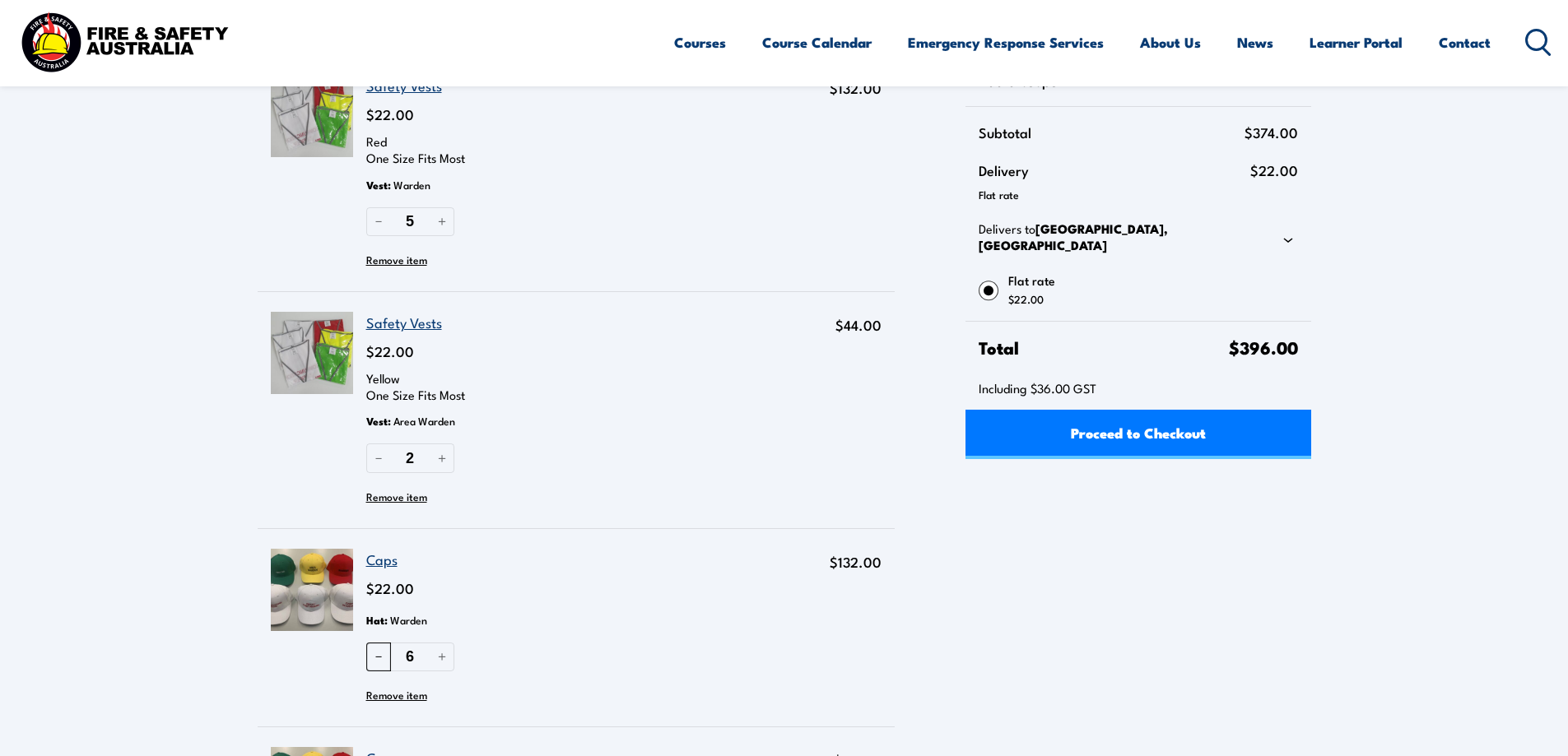
click at [374, 659] on button "－" at bounding box center [379, 657] width 25 height 29
type input "5"
click at [641, 471] on div "2 － ＋ Remove item" at bounding box center [583, 475] width 433 height 64
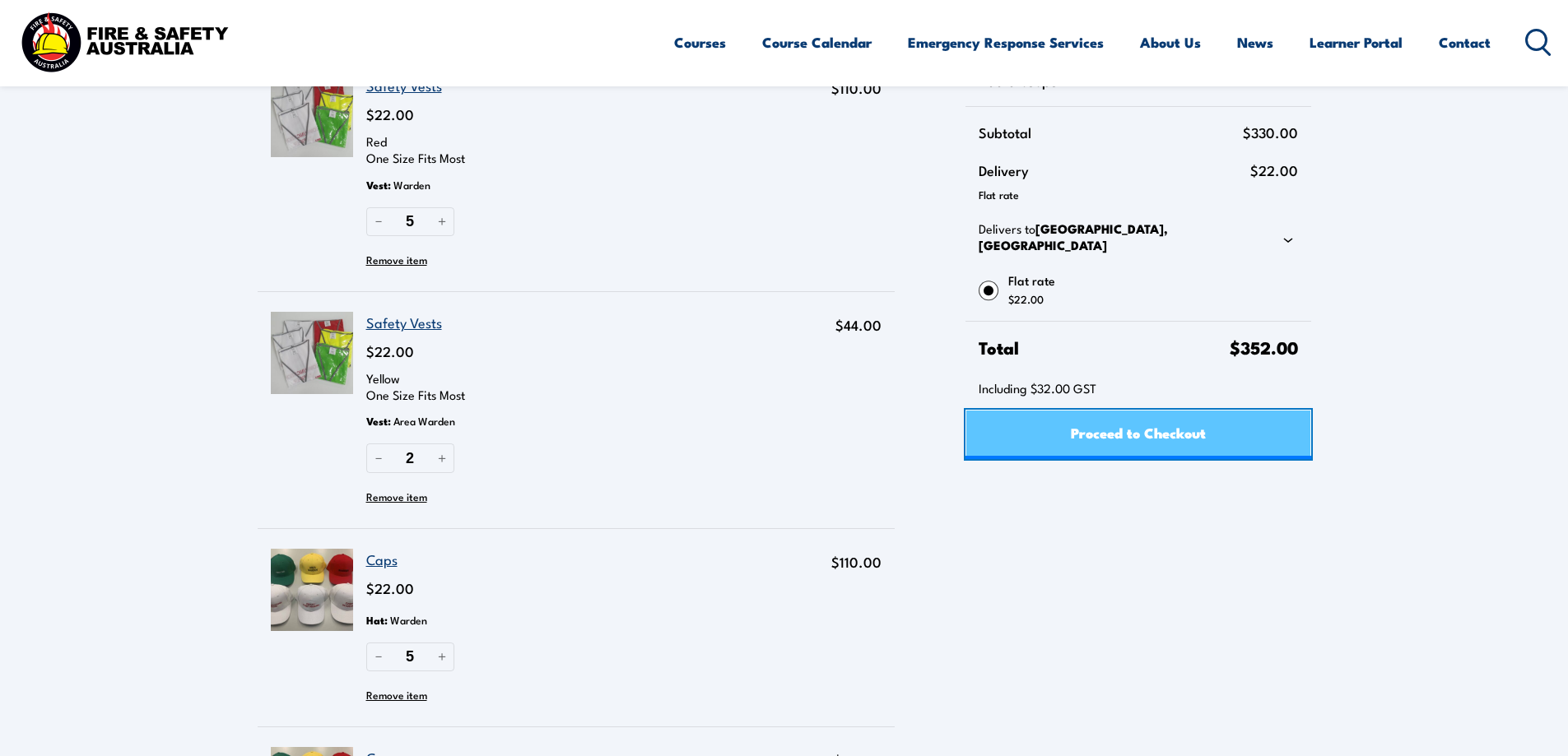
click at [1120, 426] on span "Proceed to Checkout" at bounding box center [1138, 432] width 135 height 43
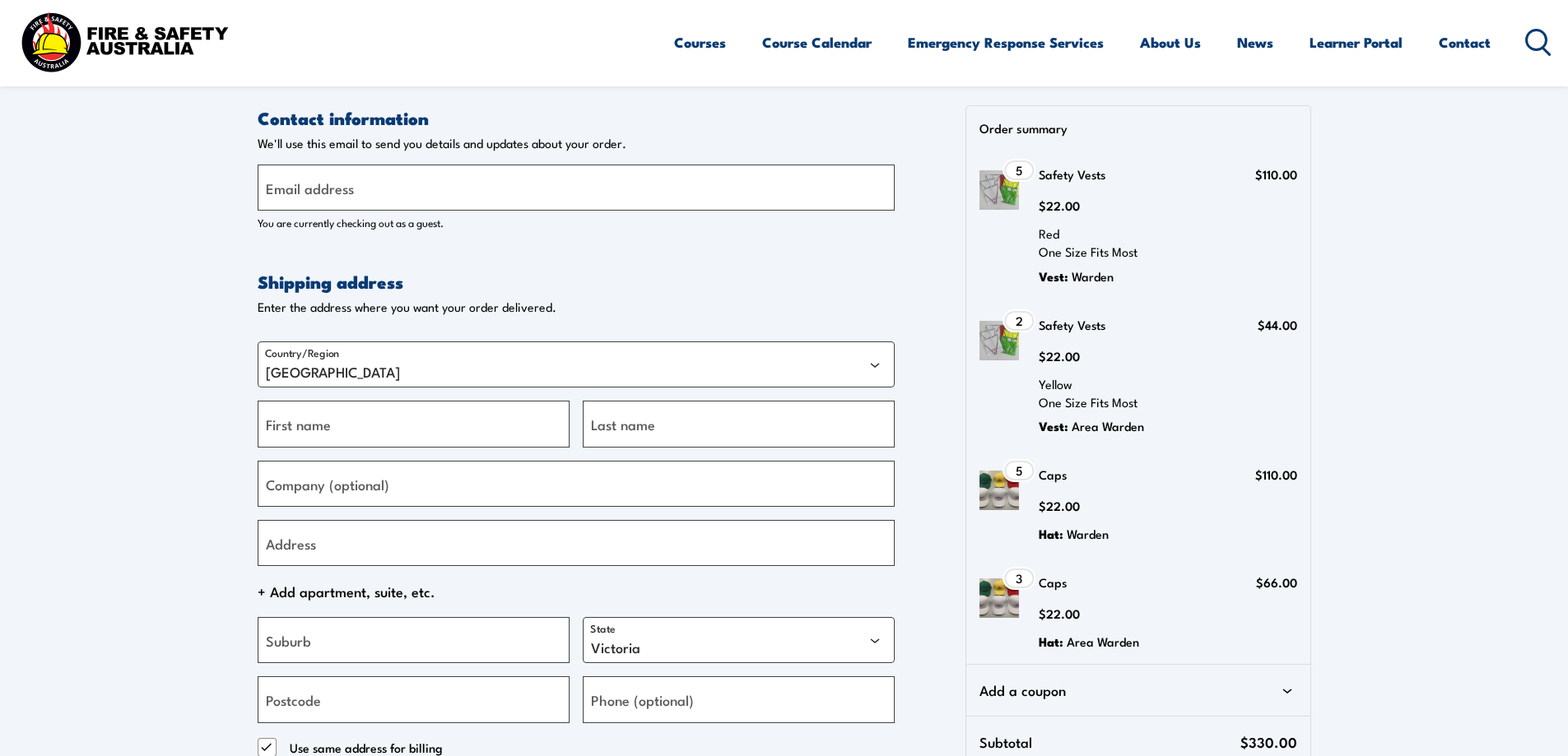
select select "VIC"
click at [366, 367] on select "Australia" at bounding box center [576, 364] width 637 height 46
click at [383, 184] on input "Email address" at bounding box center [576, 187] width 637 height 46
type input "john.majoinen@cresteducation.vic.edu.au"
type input "John"
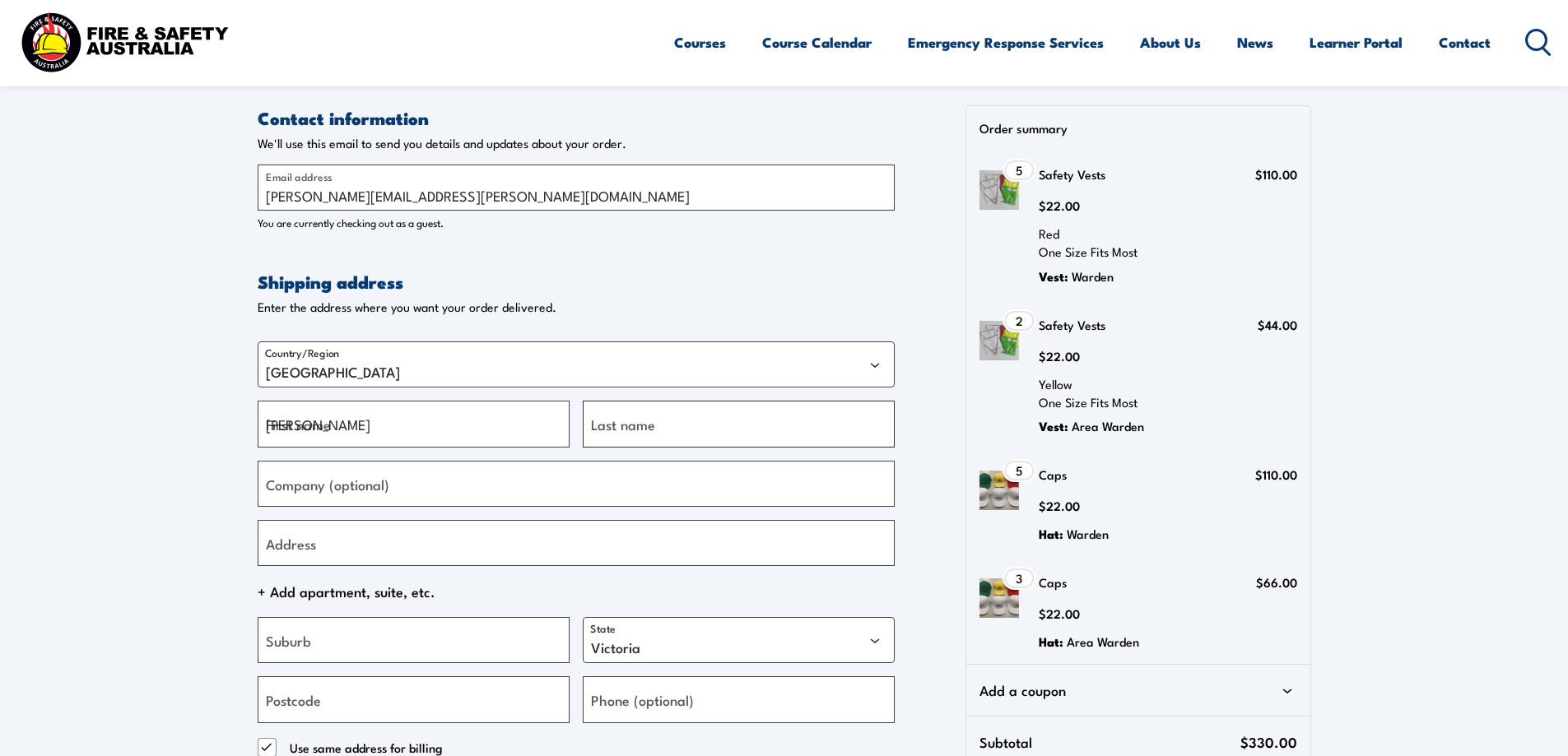
type input "Majoinen"
type input "Crest Education"
type input "500 Soldiers Road, CLYDE NORTH VIC 3978"
type input "CLYDE NORTH"
type input "3978"
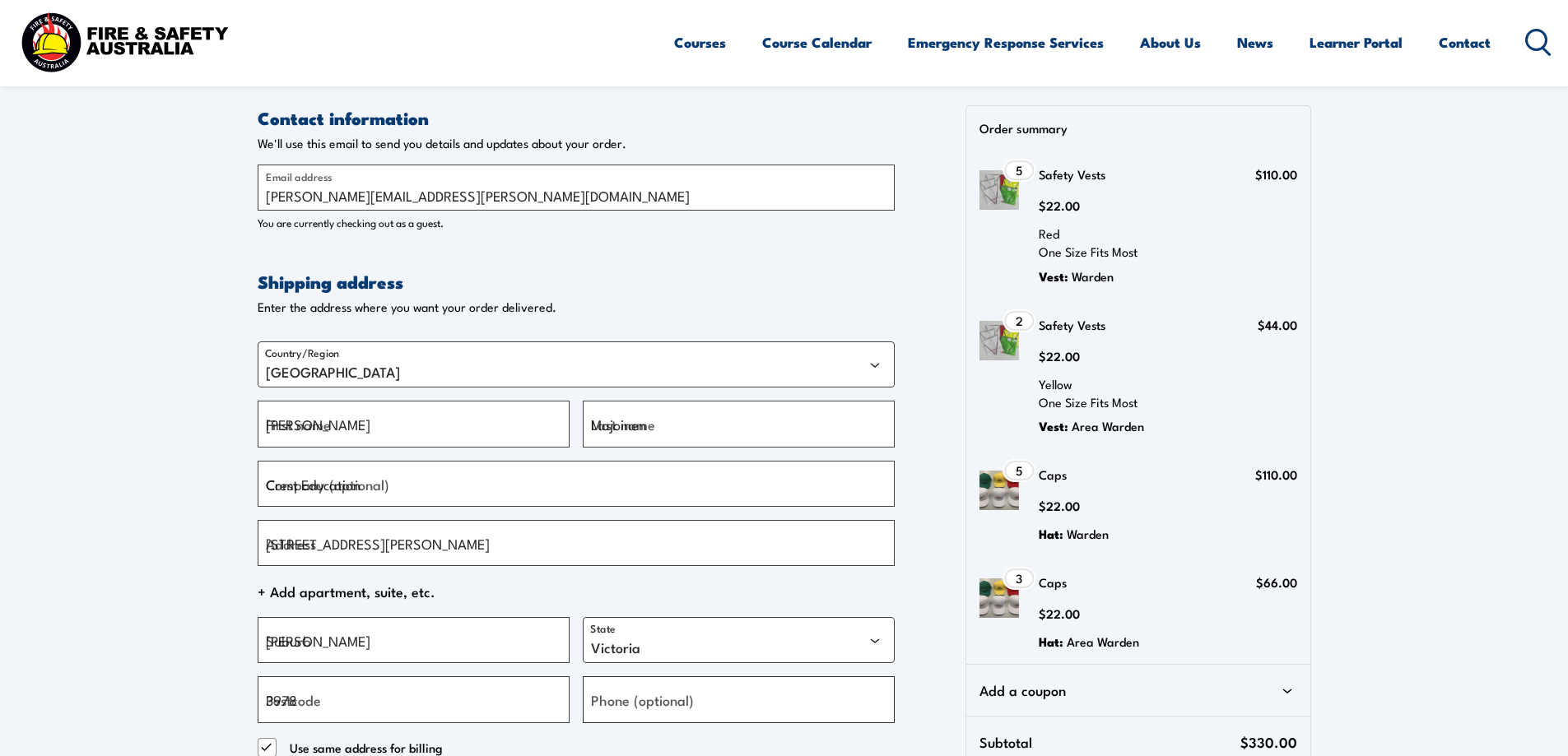
type input "[PHONE_NUMBER]"
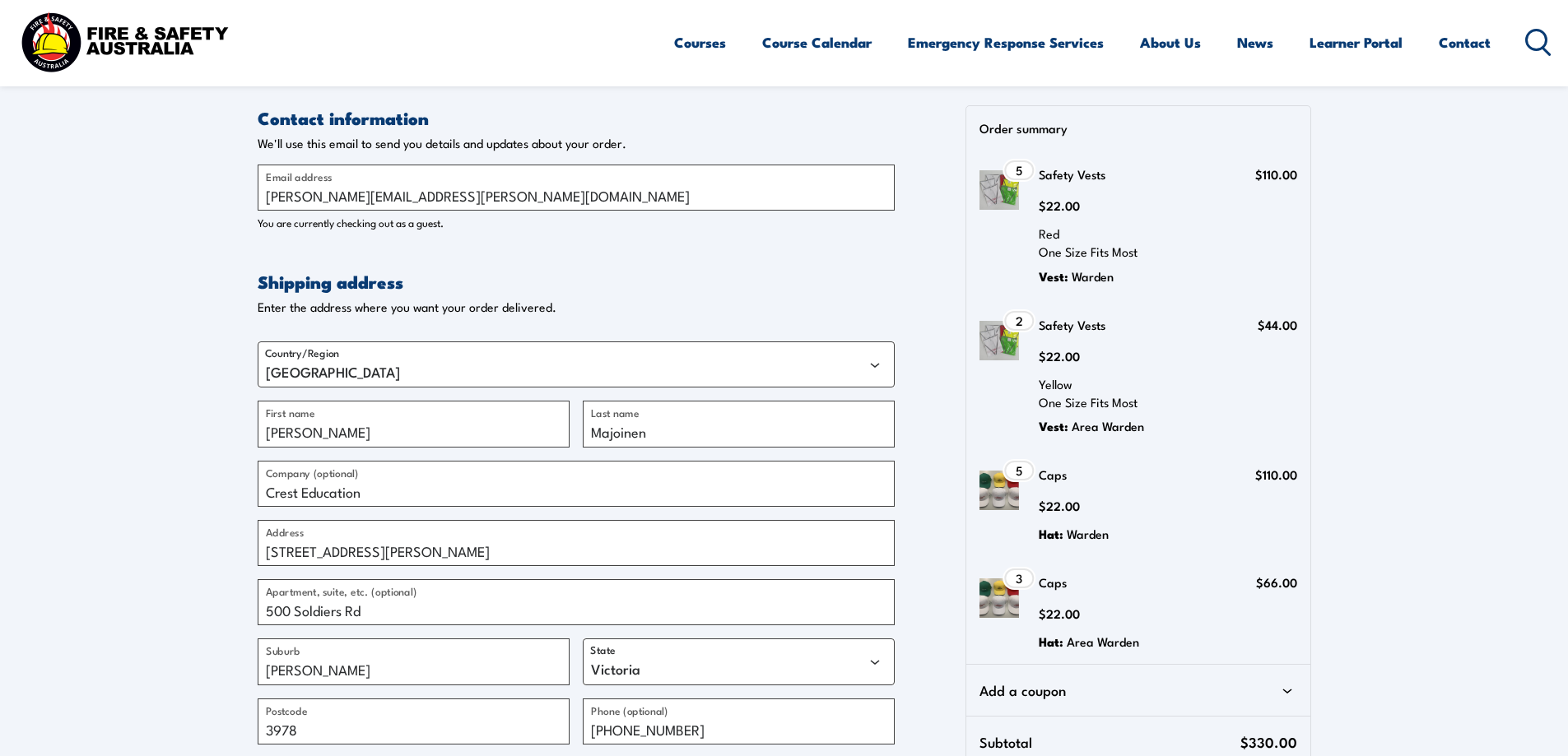
click at [352, 196] on input "john.majoinen@cresteducation.vic.edu.au" at bounding box center [576, 187] width 637 height 46
drag, startPoint x: 351, startPoint y: 197, endPoint x: 198, endPoint y: 194, distance: 153.0
click at [198, 194] on section "Contact information Contact information We'll use this email to send you detail…" at bounding box center [784, 754] width 1568 height 1509
click at [659, 185] on input "[PERSON_NAME][EMAIL_ADDRESS][PERSON_NAME][DOMAIN_NAME]" at bounding box center [576, 187] width 637 height 46
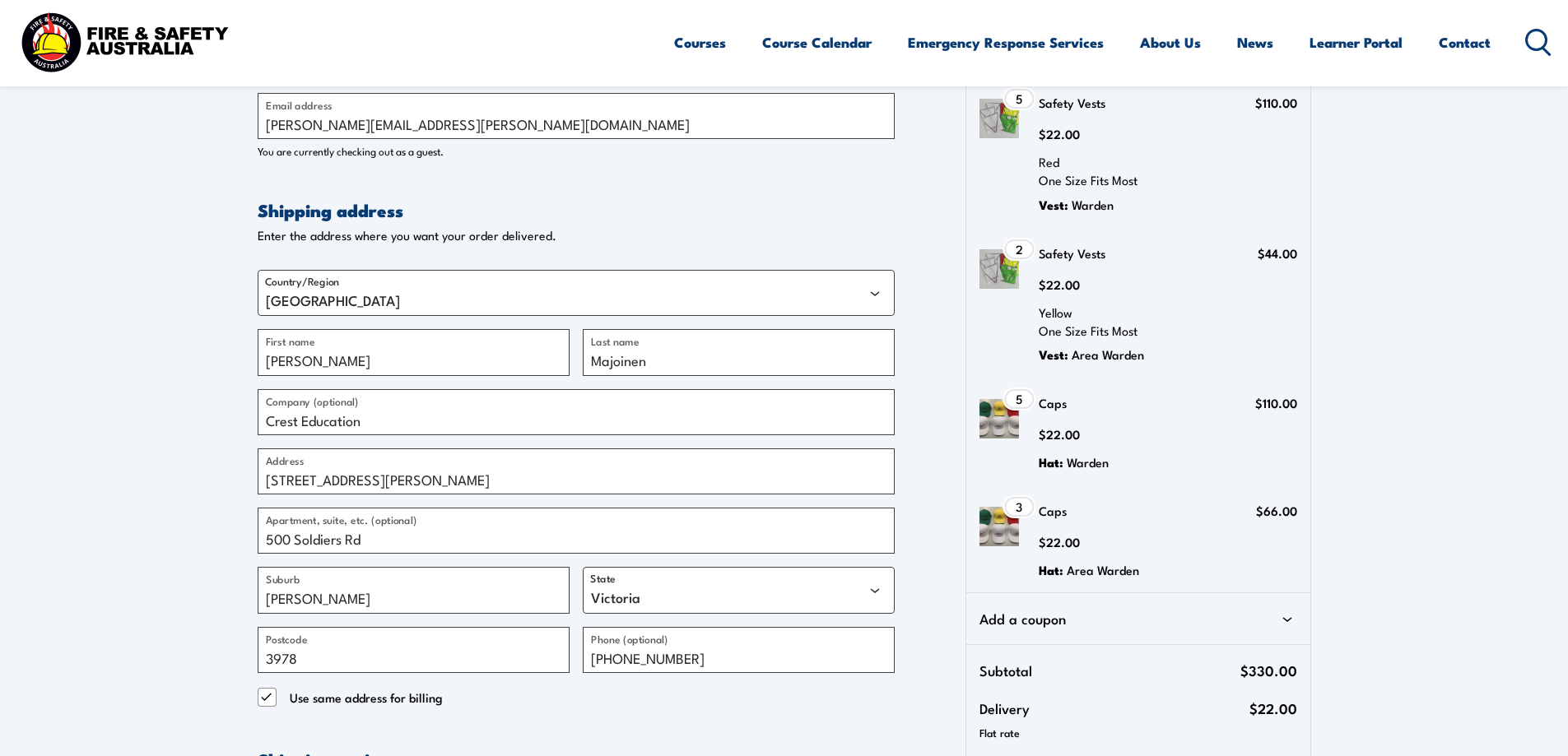
scroll to position [164, 0]
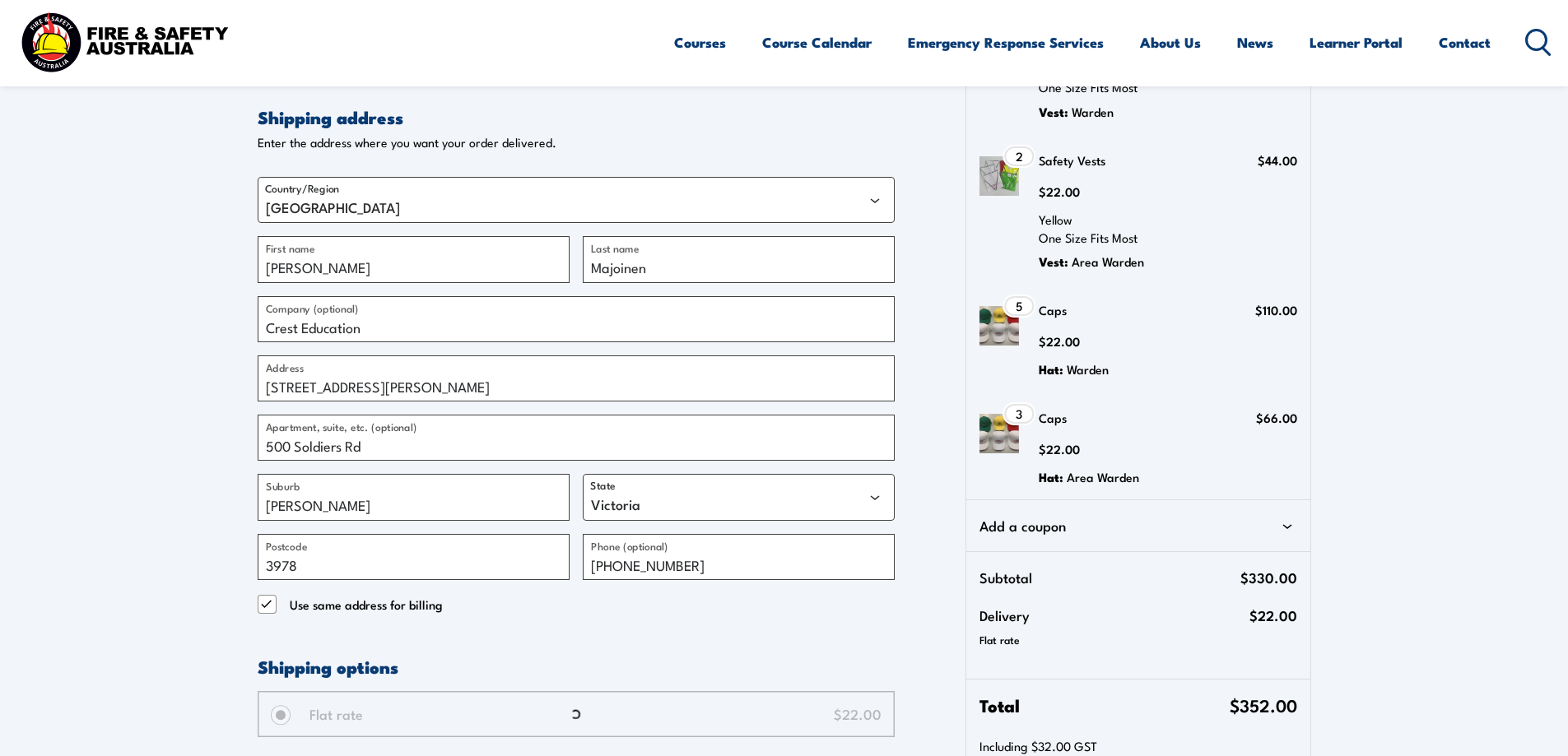
type input "[PERSON_NAME][EMAIL_ADDRESS][PERSON_NAME][DOMAIN_NAME]"
click at [339, 382] on input "500 Soldiers Road, CLYDE NORTH VIC 3978" at bounding box center [576, 378] width 637 height 46
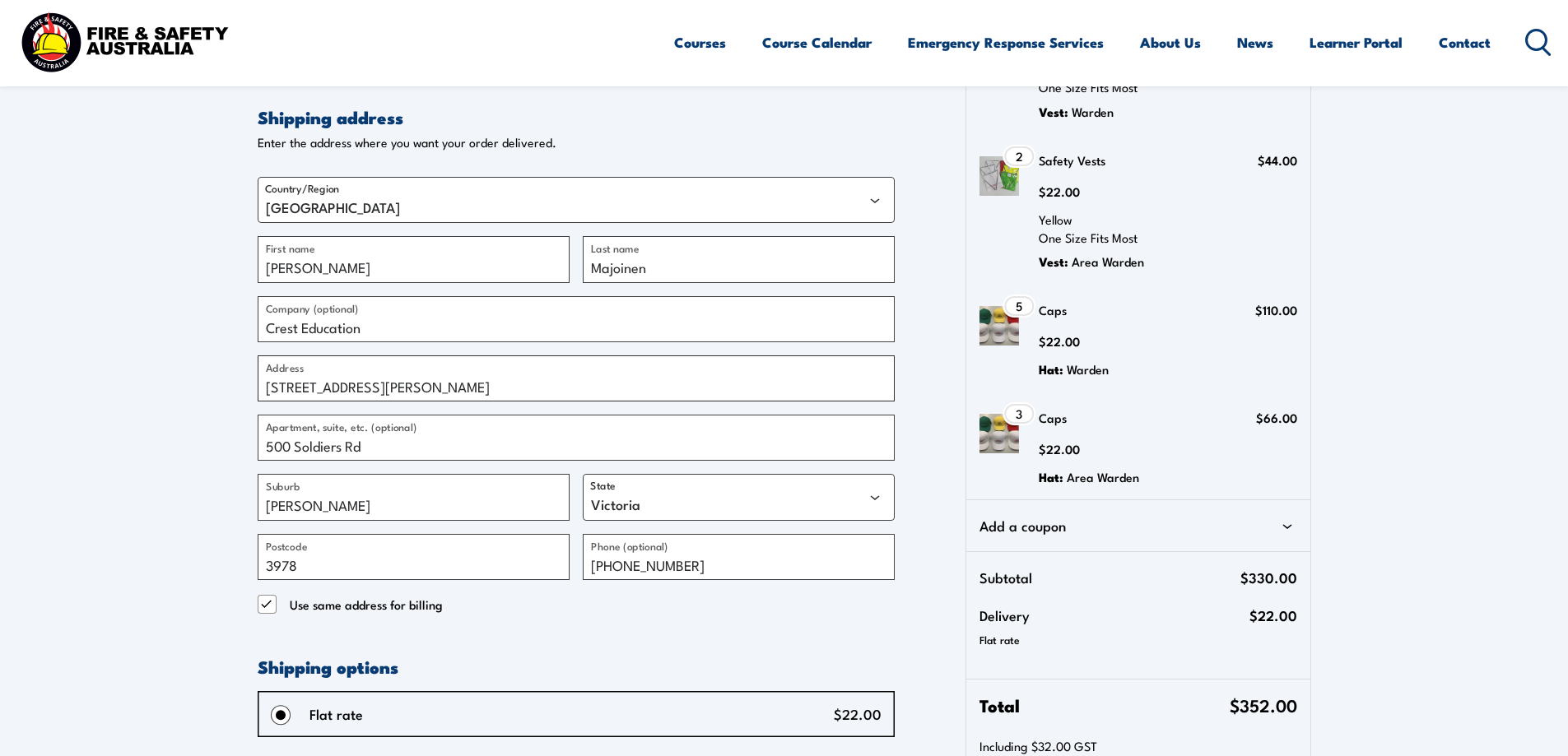
type input "[STREET_ADDRESS][PERSON_NAME]"
click at [388, 451] on input "500 Soldiers Rd" at bounding box center [576, 438] width 637 height 46
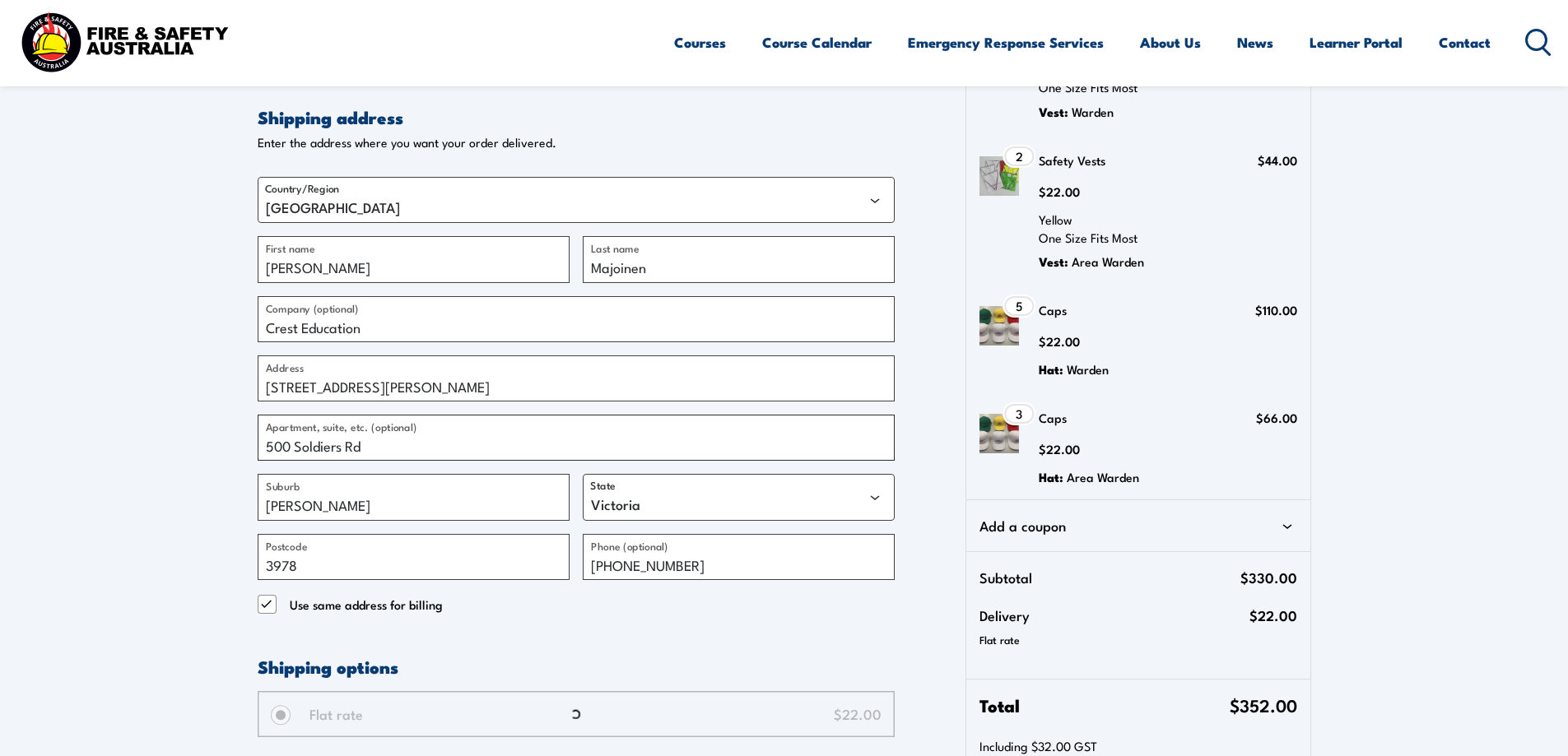
drag, startPoint x: 231, startPoint y: 463, endPoint x: 77, endPoint y: 457, distance: 154.1
click at [79, 463] on section "Contact information Contact information We'll use this email to send you detail…" at bounding box center [784, 590] width 1568 height 1509
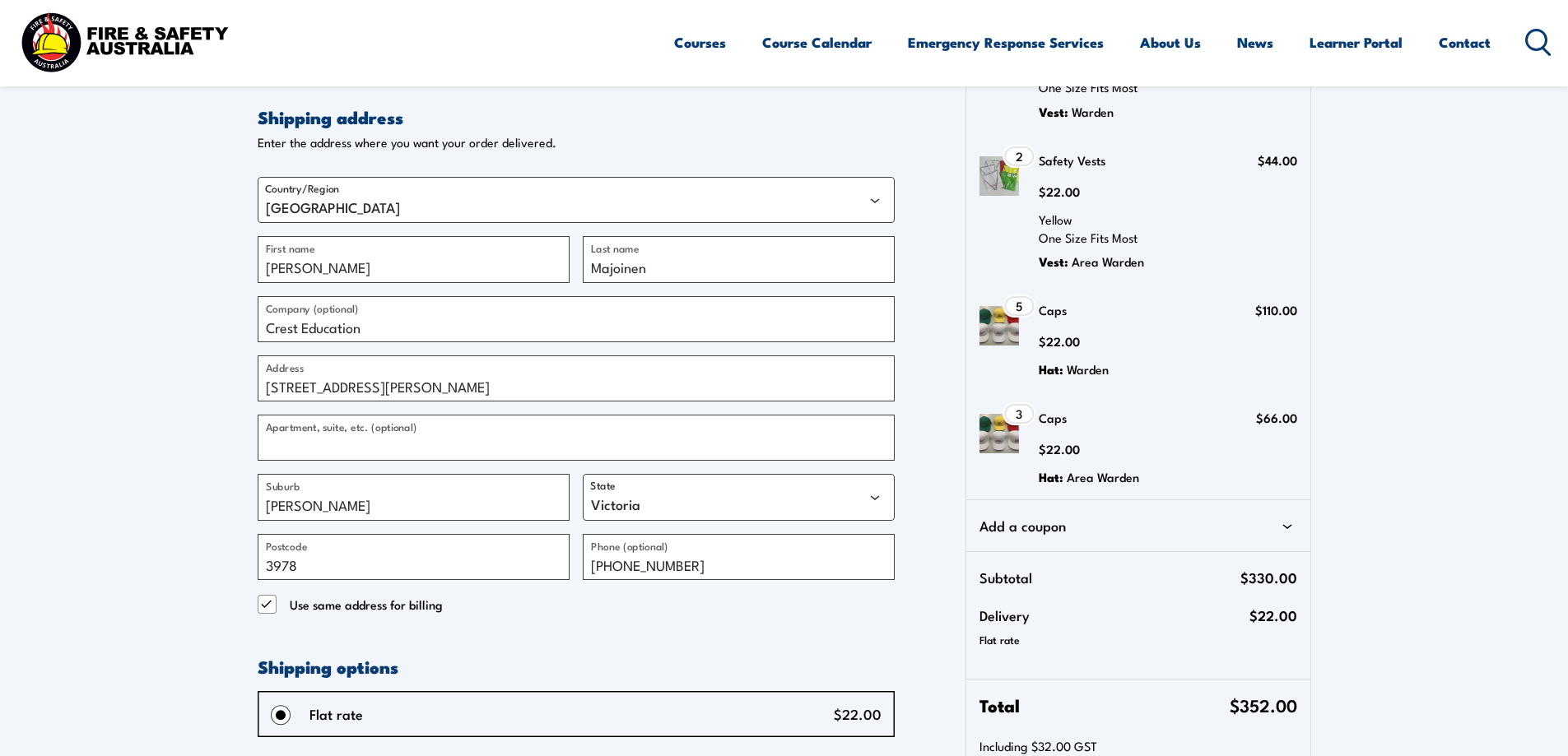
click at [110, 442] on section "Contact information Contact information We'll use this email to send you detail…" at bounding box center [784, 590] width 1568 height 1509
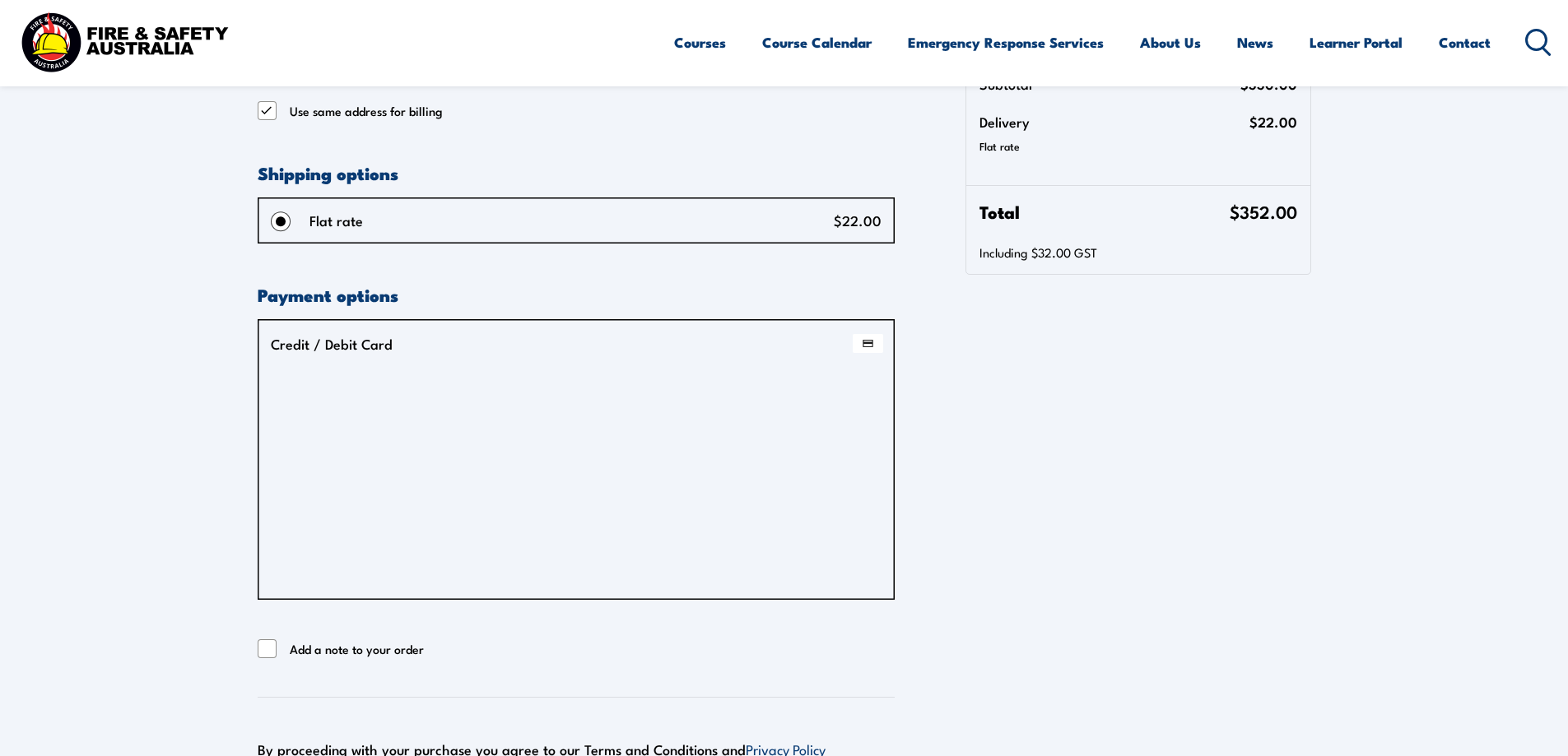
scroll to position [822, 0]
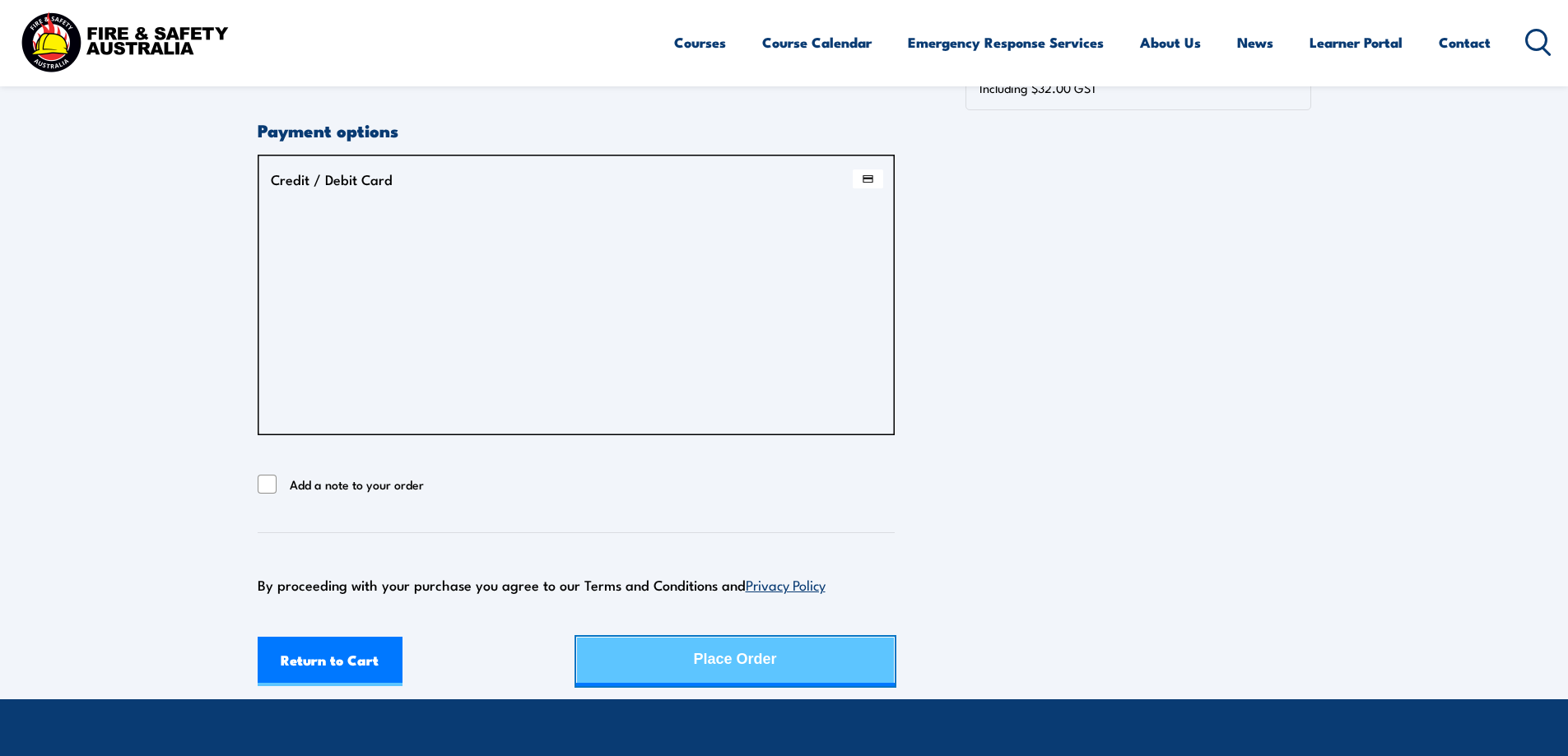
click at [746, 668] on div "Place Order" at bounding box center [736, 659] width 83 height 43
